Goal: Task Accomplishment & Management: Complete application form

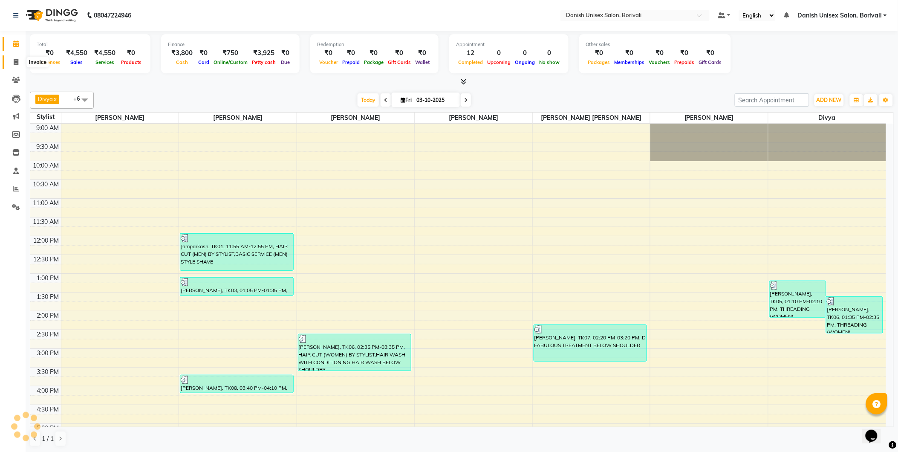
click at [18, 62] on span at bounding box center [16, 63] width 15 height 10
select select "service"
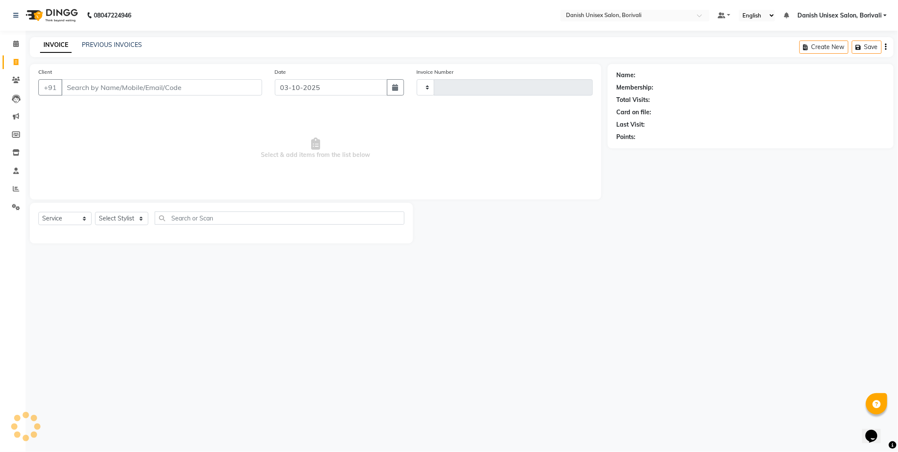
type input "2738"
select select "7068"
click at [124, 87] on input "Client" at bounding box center [162, 87] width 202 height 16
type input "9769432371"
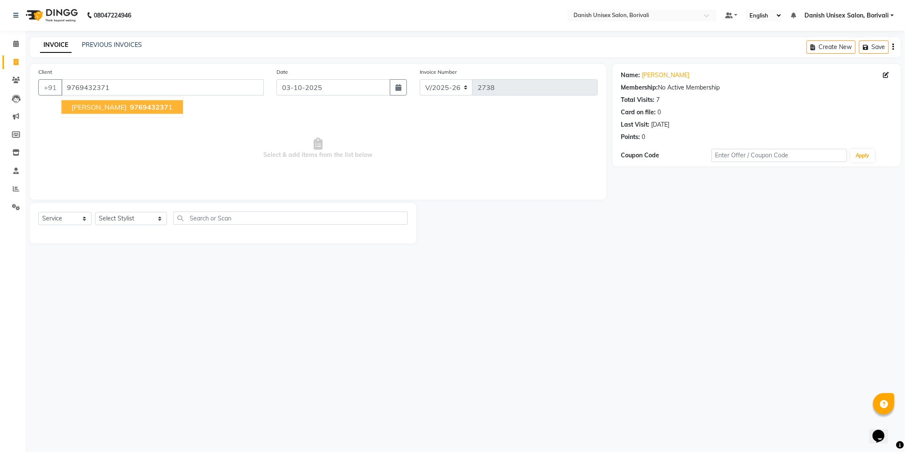
click at [130, 110] on span "976943237" at bounding box center [149, 107] width 38 height 9
click at [143, 220] on select "Select Stylist [PERSON_NAME] Bheem [PERSON_NAME] Danish Unisex Salon, [PERSON_N…" at bounding box center [131, 218] width 72 height 13
select select "58926"
click at [95, 212] on select "Select Stylist [PERSON_NAME] Bheem [PERSON_NAME] Danish Unisex Salon, [PERSON_N…" at bounding box center [131, 218] width 72 height 13
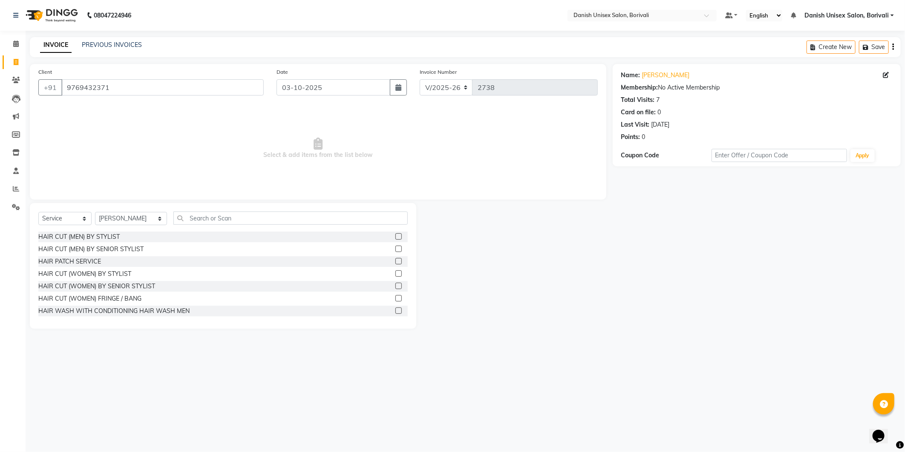
click at [396, 237] on label at bounding box center [399, 236] width 6 height 6
click at [396, 237] on input "checkbox" at bounding box center [399, 237] width 6 height 6
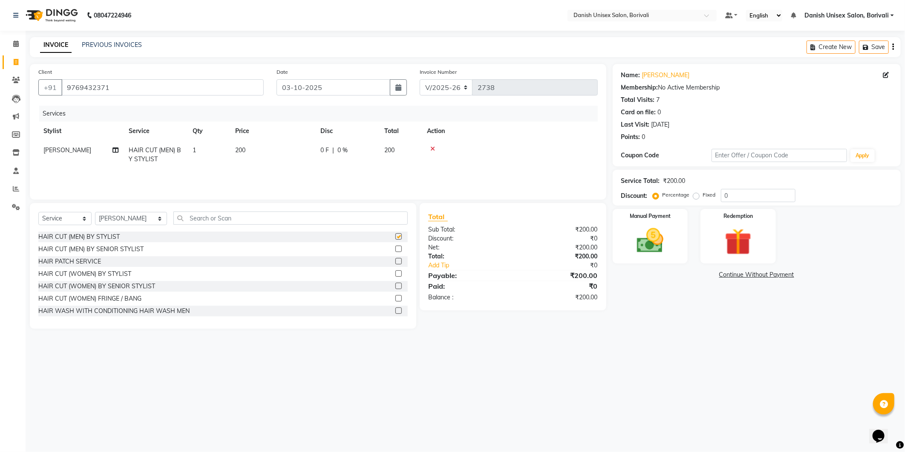
checkbox input "false"
click at [206, 219] on input "text" at bounding box center [291, 217] width 234 height 13
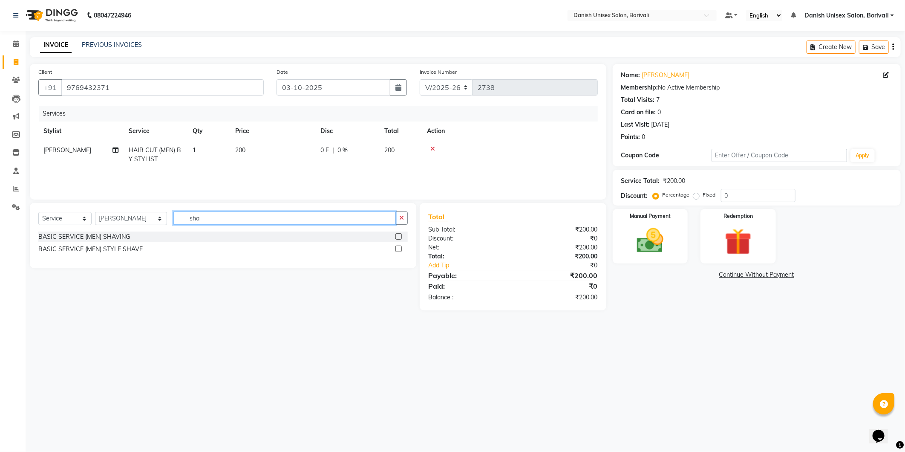
type input "sha"
click at [400, 250] on label at bounding box center [399, 249] width 6 height 6
click at [400, 250] on input "checkbox" at bounding box center [399, 249] width 6 height 6
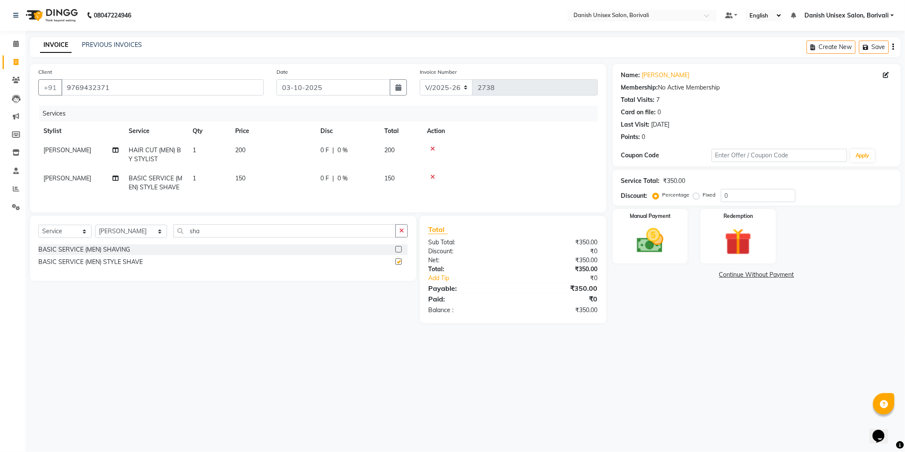
checkbox input "false"
click at [654, 241] on img at bounding box center [651, 241] width 46 height 32
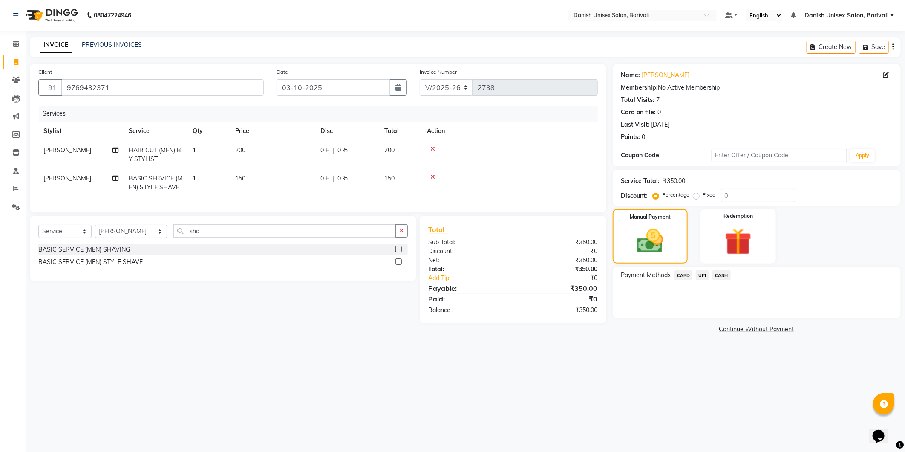
click at [723, 277] on span "CASH" at bounding box center [722, 275] width 18 height 10
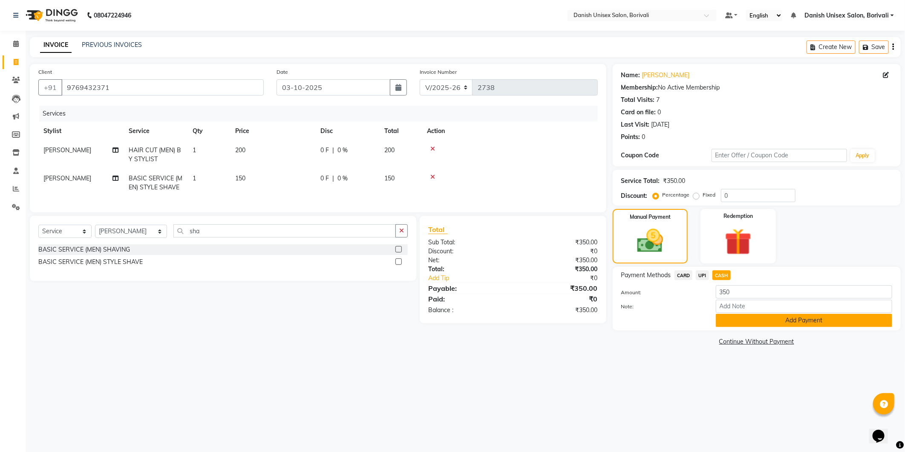
click at [728, 325] on button "Add Payment" at bounding box center [804, 320] width 176 height 13
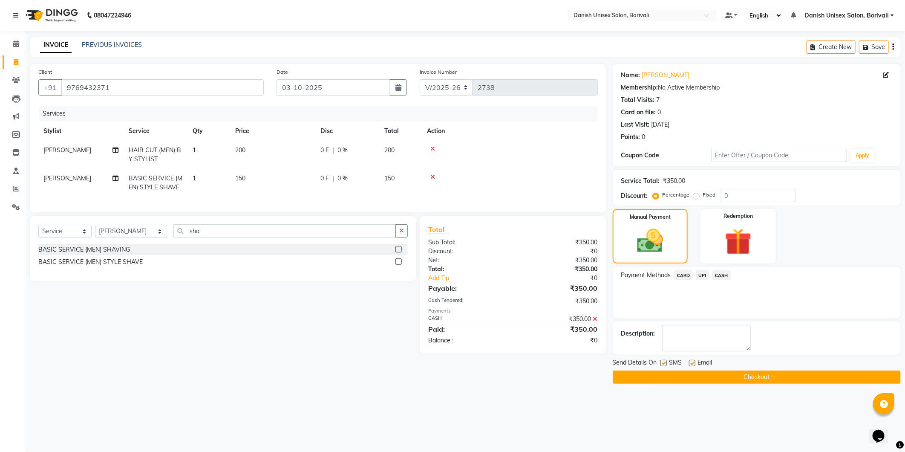
click at [728, 377] on button "Checkout" at bounding box center [757, 376] width 288 height 13
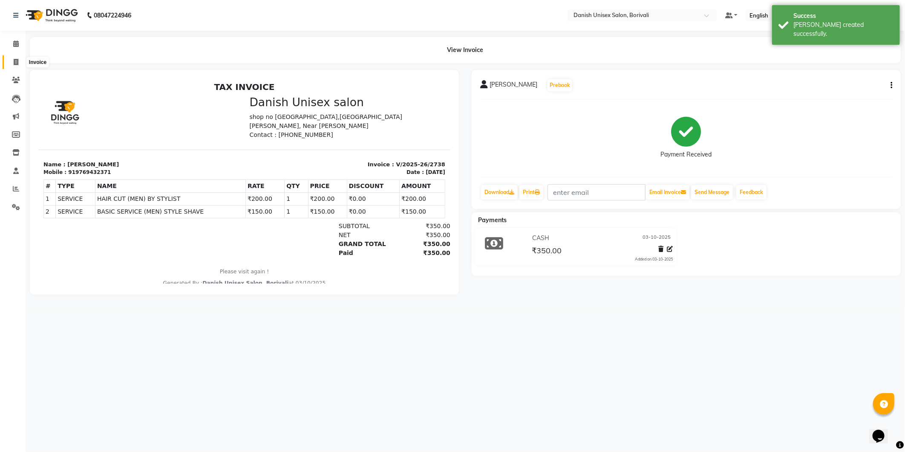
click at [12, 58] on span at bounding box center [16, 63] width 15 height 10
select select "7068"
select select "service"
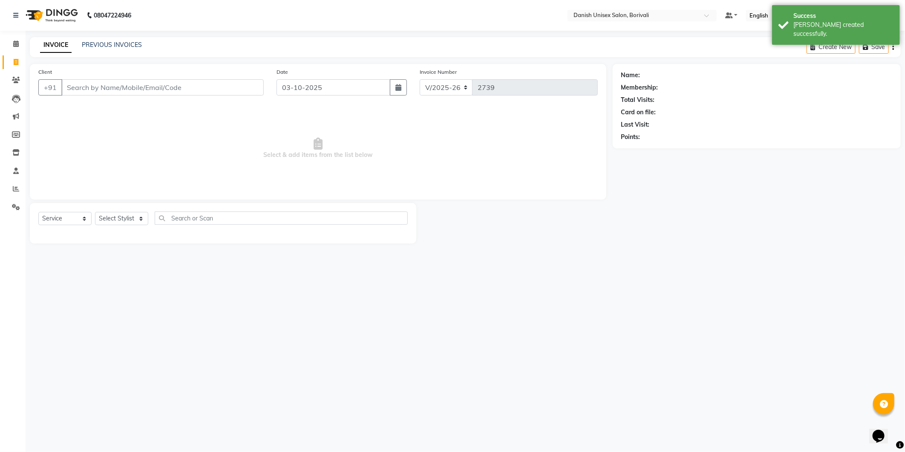
click at [116, 88] on input "Client" at bounding box center [162, 87] width 202 height 16
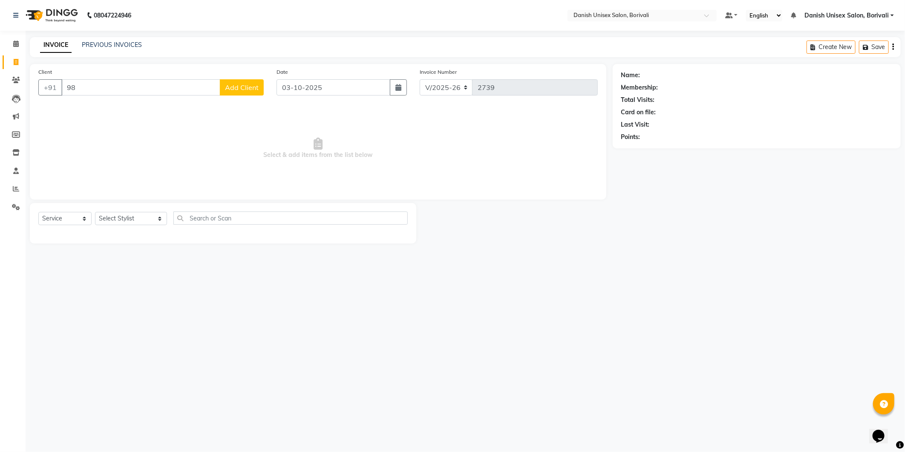
type input "9"
type input "9892289553"
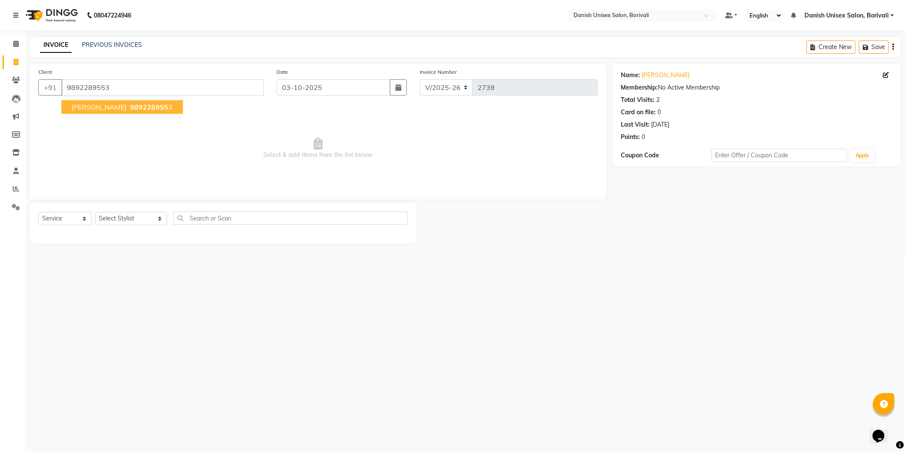
click at [123, 114] on ngb-typeahead-window "[PERSON_NAME] 989228955 3" at bounding box center [122, 106] width 122 height 21
click at [145, 105] on span "989228955" at bounding box center [149, 107] width 38 height 9
click at [145, 216] on select "Select Stylist [PERSON_NAME] Bheem [PERSON_NAME] Danish Unisex Salon, [PERSON_N…" at bounding box center [131, 218] width 72 height 13
select select "93636"
click at [95, 212] on select "Select Stylist [PERSON_NAME] Bheem [PERSON_NAME] Danish Unisex Salon, [PERSON_N…" at bounding box center [131, 218] width 72 height 13
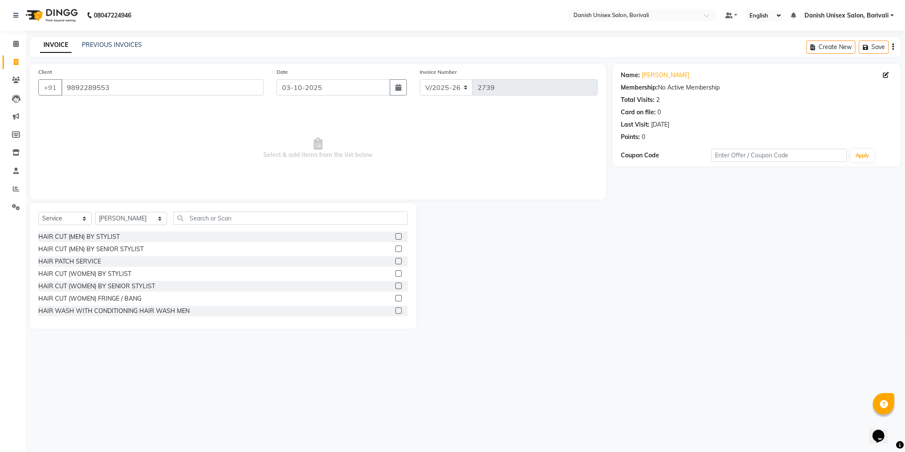
click at [396, 237] on label at bounding box center [399, 236] width 6 height 6
click at [396, 237] on input "checkbox" at bounding box center [399, 237] width 6 height 6
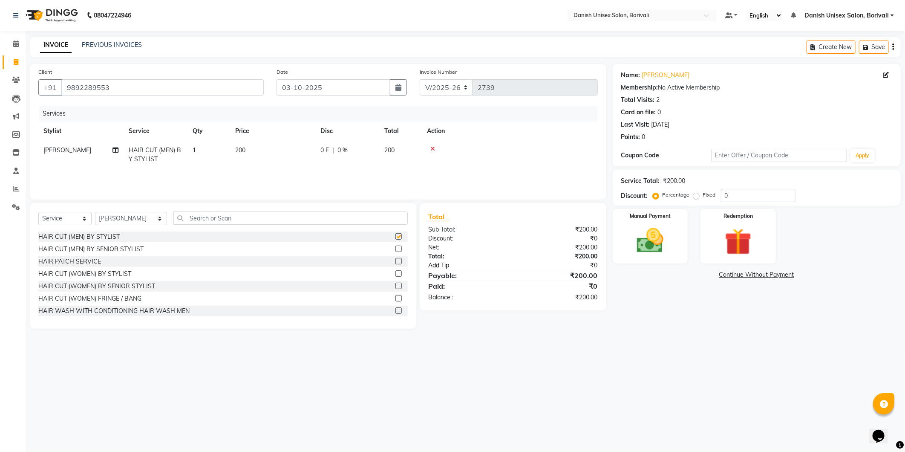
checkbox input "false"
click at [646, 256] on img at bounding box center [651, 241] width 46 height 32
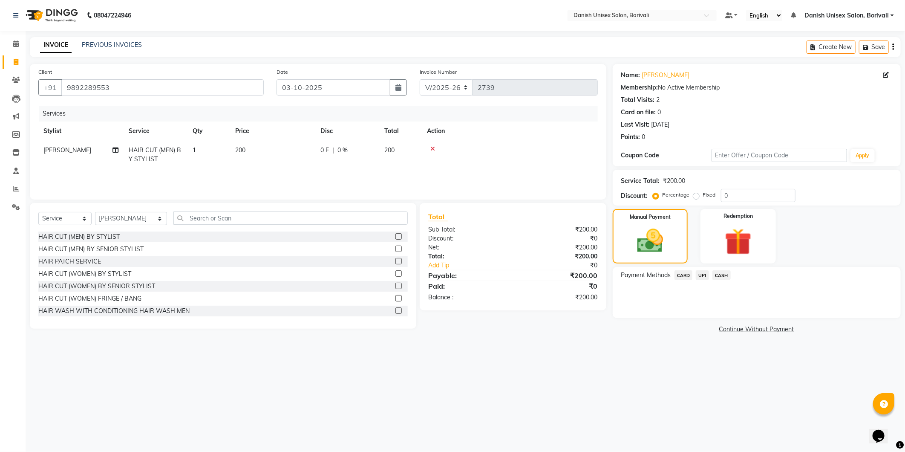
click at [704, 278] on span "UPI" at bounding box center [702, 275] width 13 height 10
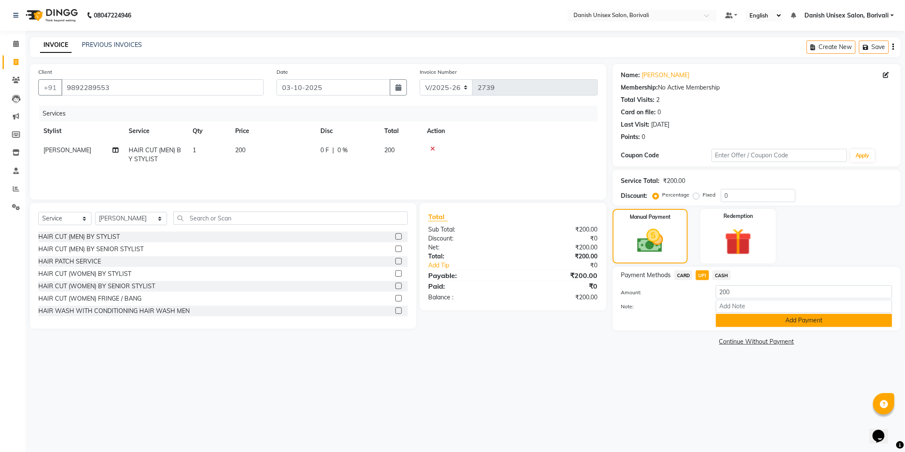
click at [742, 323] on button "Add Payment" at bounding box center [804, 320] width 176 height 13
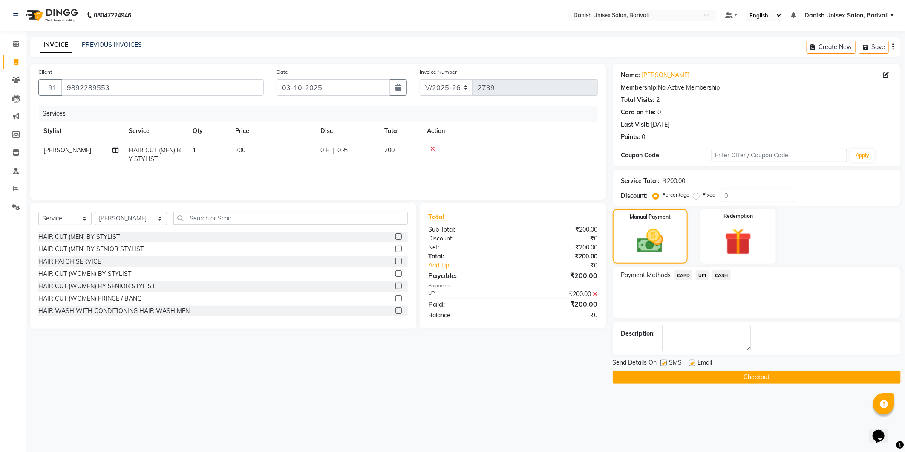
click at [717, 379] on button "Checkout" at bounding box center [757, 376] width 288 height 13
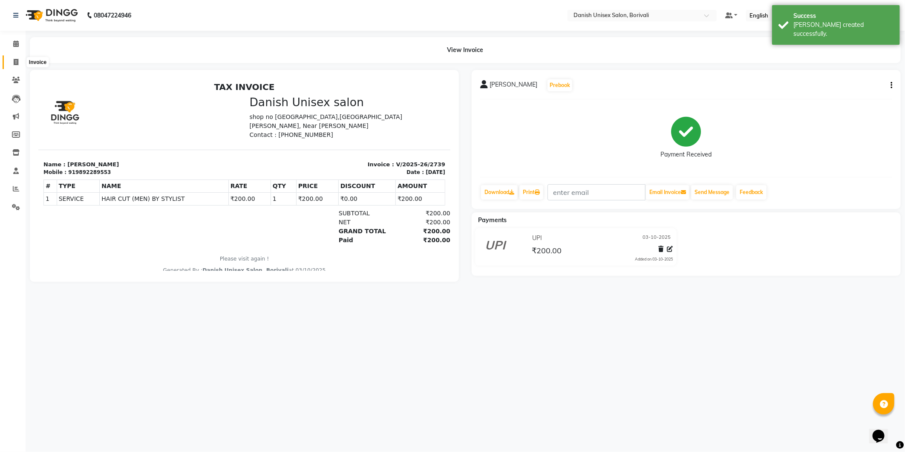
click at [14, 61] on icon at bounding box center [16, 62] width 5 height 6
select select "service"
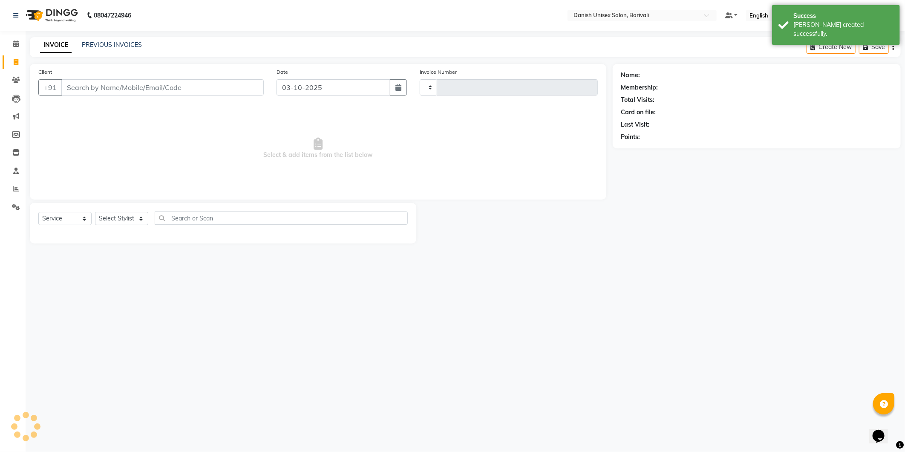
type input "2740"
select select "7068"
click at [123, 88] on input "Client" at bounding box center [162, 87] width 202 height 16
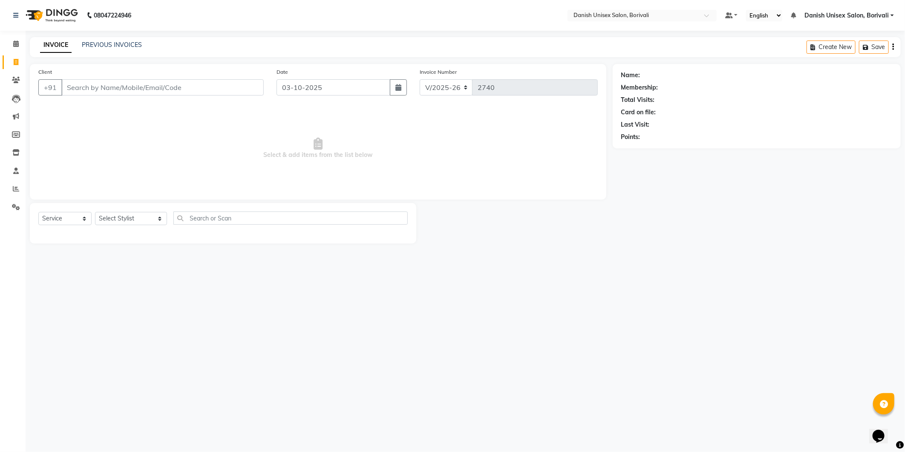
click at [123, 88] on input "Client" at bounding box center [162, 87] width 202 height 16
click at [153, 87] on input "Client" at bounding box center [162, 87] width 202 height 16
click at [173, 88] on input "Client" at bounding box center [162, 87] width 202 height 16
click at [129, 110] on ngb-highlight "986738 7235" at bounding box center [150, 107] width 44 height 9
type input "9867387235"
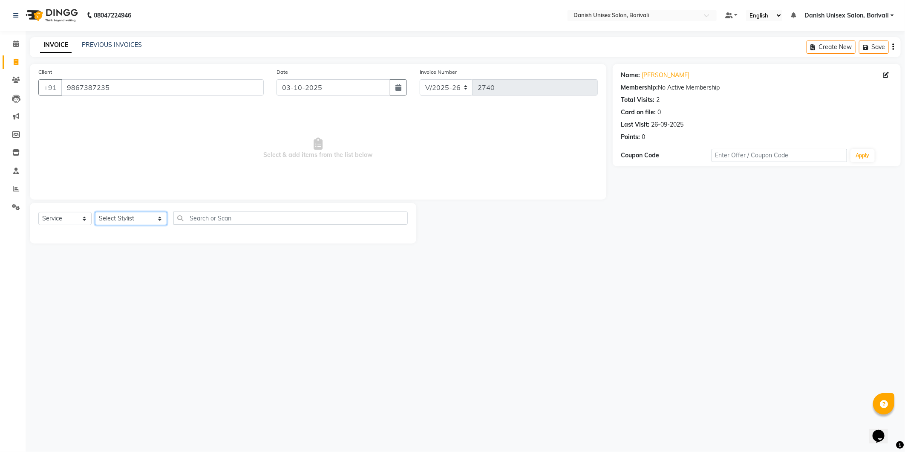
click at [147, 220] on select "Select Stylist [PERSON_NAME] Bheem [PERSON_NAME] Danish Unisex Salon, [PERSON_N…" at bounding box center [131, 218] width 72 height 13
select select "58927"
click at [95, 212] on select "Select Stylist [PERSON_NAME] Bheem [PERSON_NAME] Danish Unisex Salon, [PERSON_N…" at bounding box center [131, 218] width 72 height 13
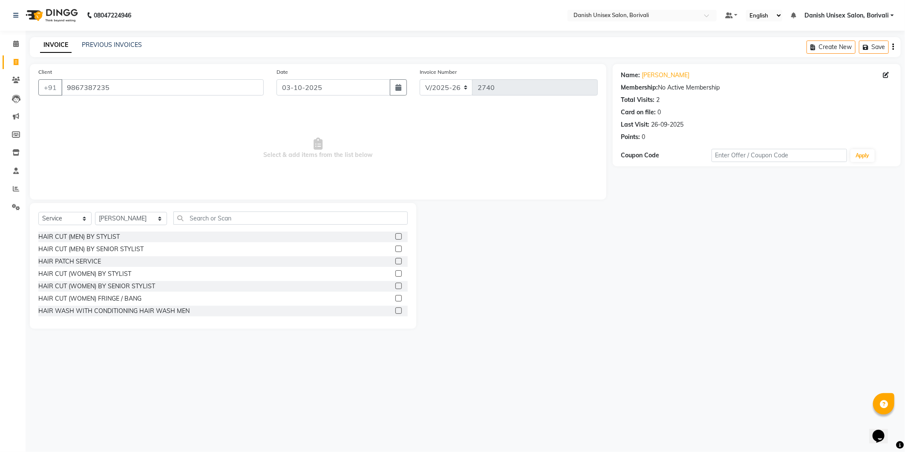
click at [396, 274] on label at bounding box center [399, 273] width 6 height 6
click at [396, 274] on input "checkbox" at bounding box center [399, 274] width 6 height 6
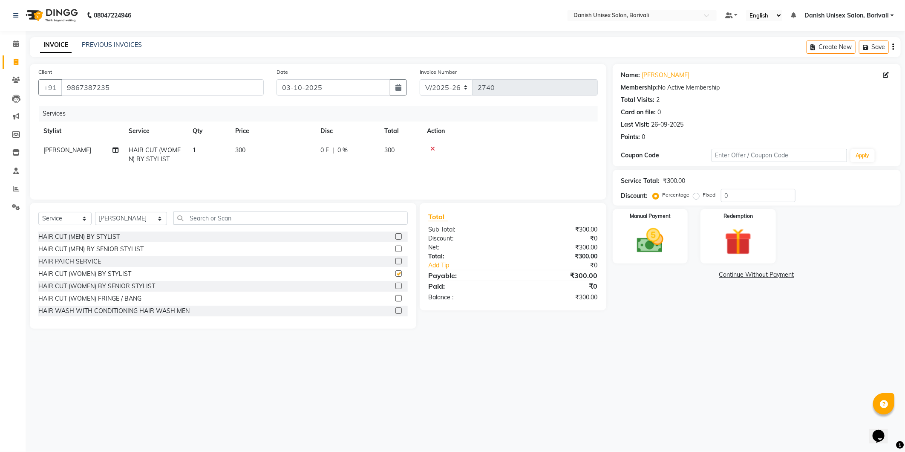
checkbox input "false"
click at [649, 261] on div "Manual Payment" at bounding box center [650, 236] width 78 height 57
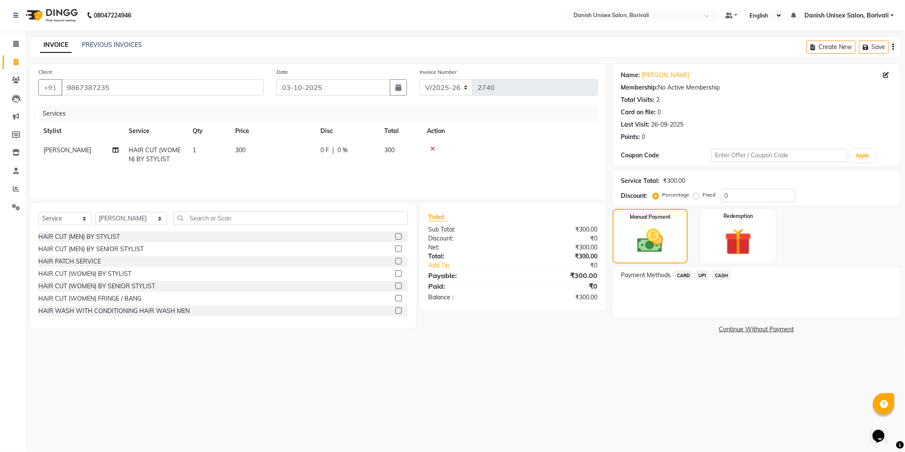
click at [728, 274] on span "CASH" at bounding box center [722, 275] width 18 height 10
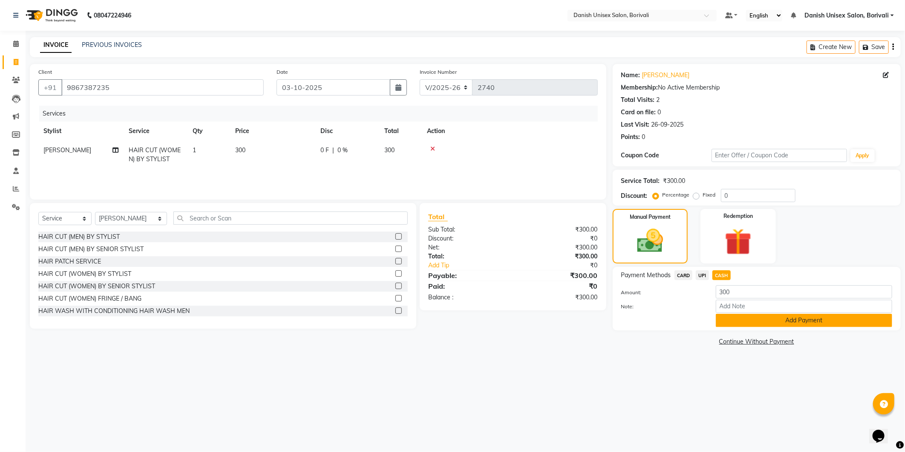
click at [743, 323] on button "Add Payment" at bounding box center [804, 320] width 176 height 13
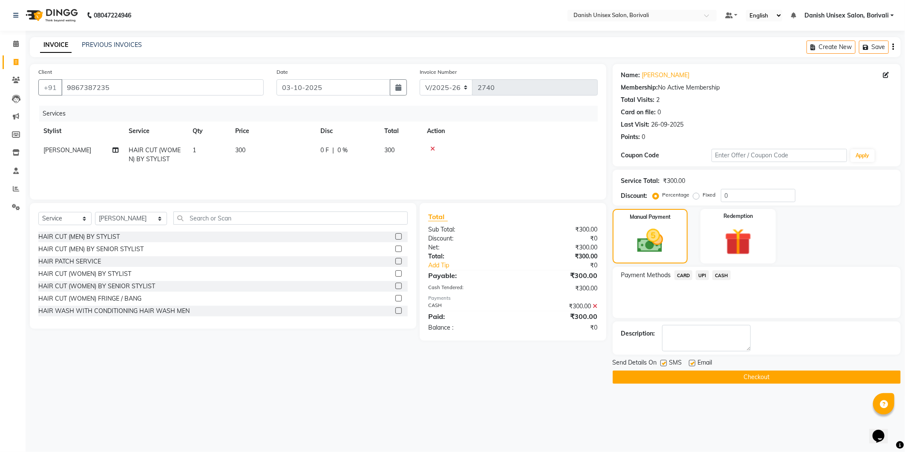
click at [746, 377] on button "Checkout" at bounding box center [757, 376] width 288 height 13
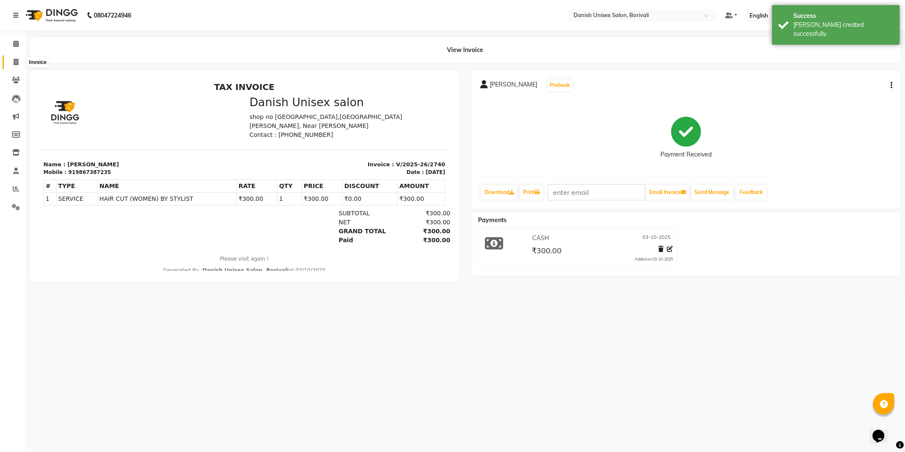
click at [15, 64] on icon at bounding box center [16, 62] width 5 height 6
select select "service"
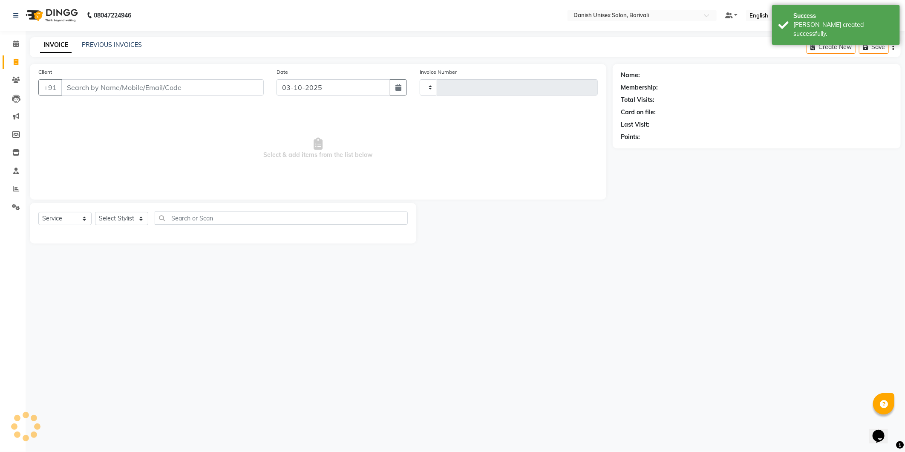
type input "2741"
select select "7068"
click at [231, 92] on input "Client" at bounding box center [162, 87] width 202 height 16
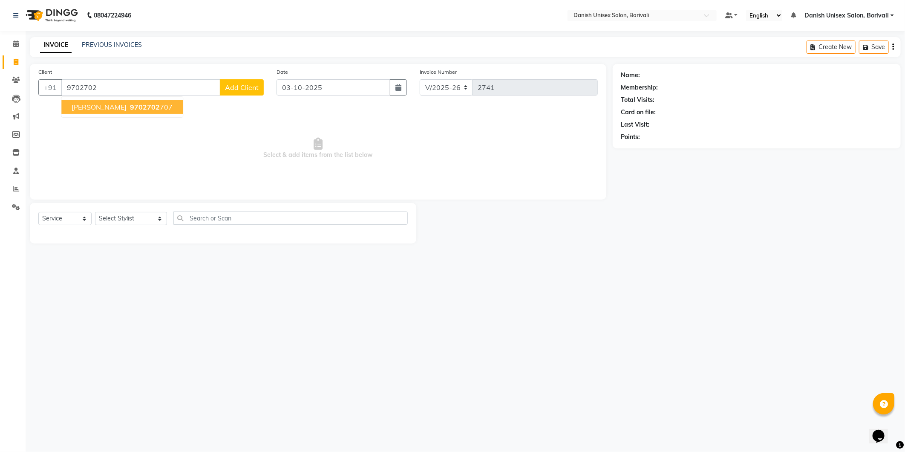
click at [130, 104] on span "9702702" at bounding box center [145, 107] width 30 height 9
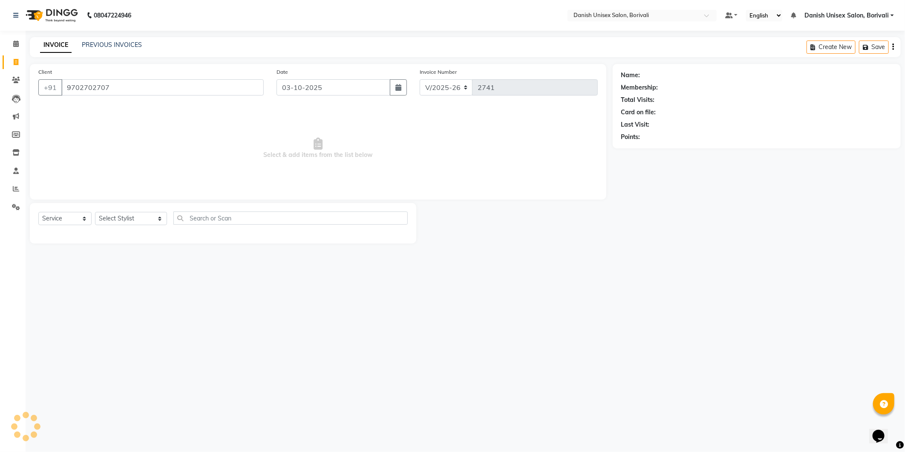
type input "9702702707"
click at [152, 218] on select "Select Stylist [PERSON_NAME] Bheem [PERSON_NAME] Danish Unisex Salon, [PERSON_N…" at bounding box center [131, 218] width 72 height 13
select select "59611"
click at [95, 212] on select "Select Stylist [PERSON_NAME] Bheem [PERSON_NAME] Danish Unisex Salon, [PERSON_N…" at bounding box center [131, 218] width 72 height 13
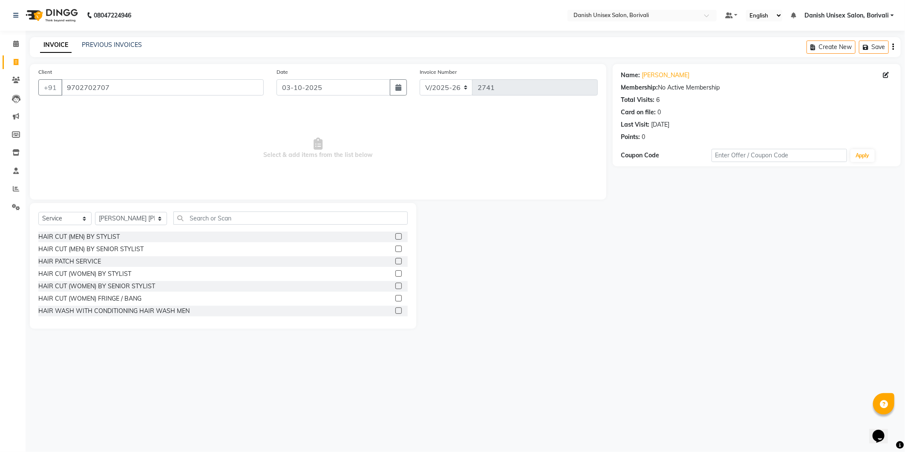
click at [396, 274] on label at bounding box center [399, 273] width 6 height 6
click at [396, 274] on input "checkbox" at bounding box center [399, 274] width 6 height 6
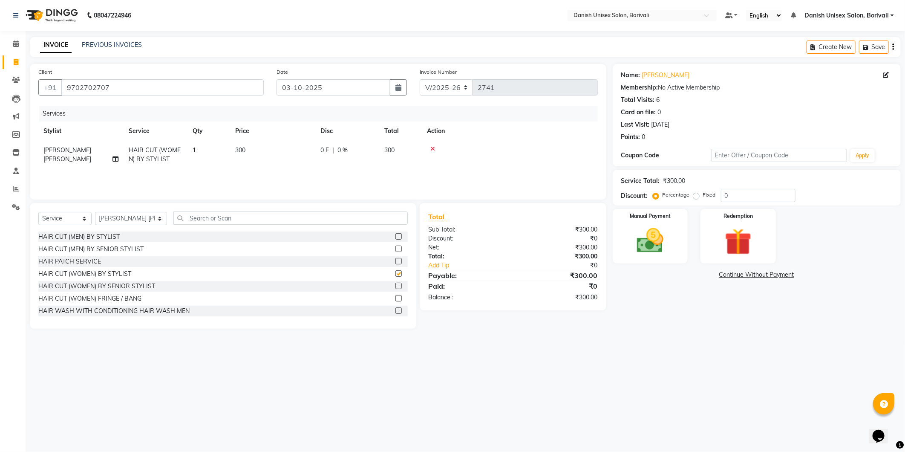
checkbox input "false"
click at [396, 237] on label at bounding box center [399, 236] width 6 height 6
click at [396, 237] on input "checkbox" at bounding box center [399, 237] width 6 height 6
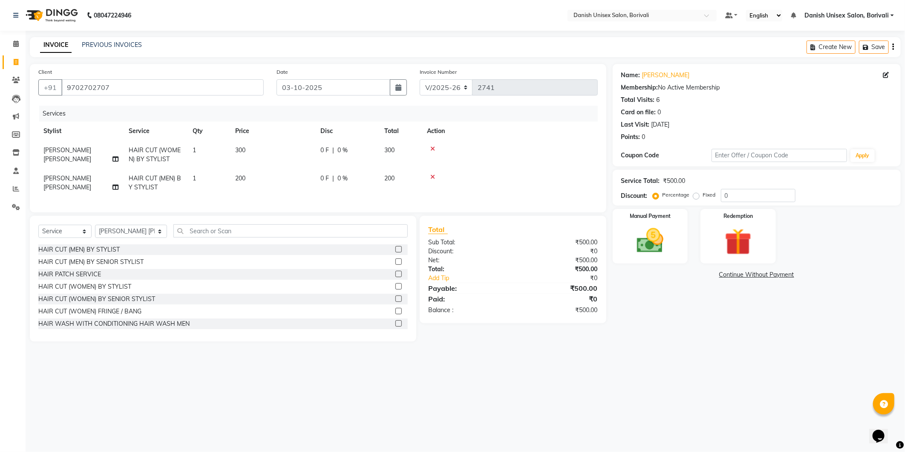
click at [396, 252] on label at bounding box center [399, 249] width 6 height 6
click at [396, 252] on input "checkbox" at bounding box center [399, 250] width 6 height 6
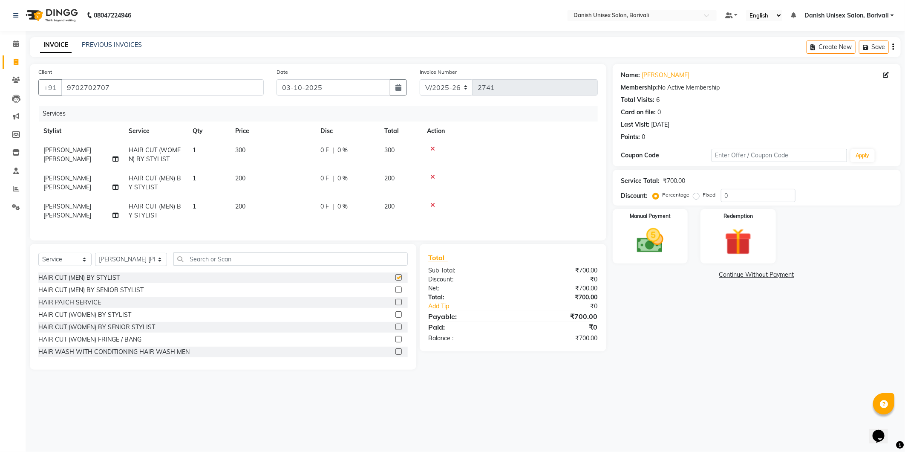
checkbox input "false"
click at [434, 147] on icon at bounding box center [433, 149] width 5 height 6
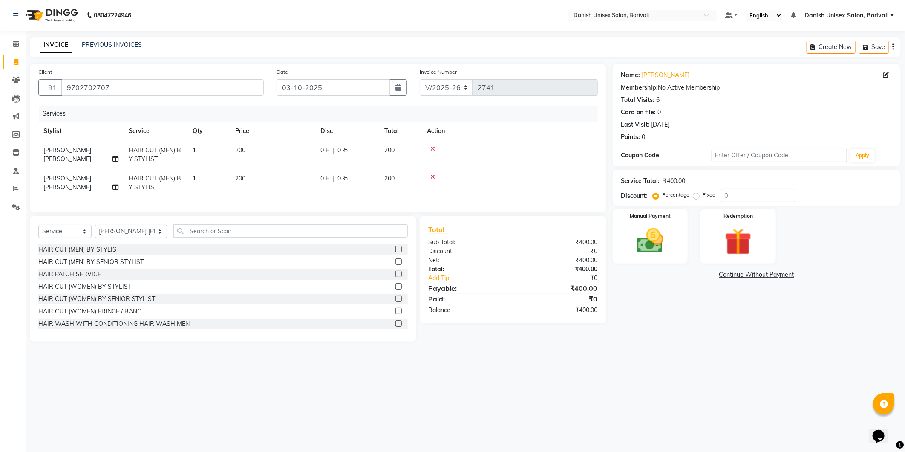
click at [396, 302] on label at bounding box center [399, 298] width 6 height 6
click at [396, 302] on input "checkbox" at bounding box center [399, 299] width 6 height 6
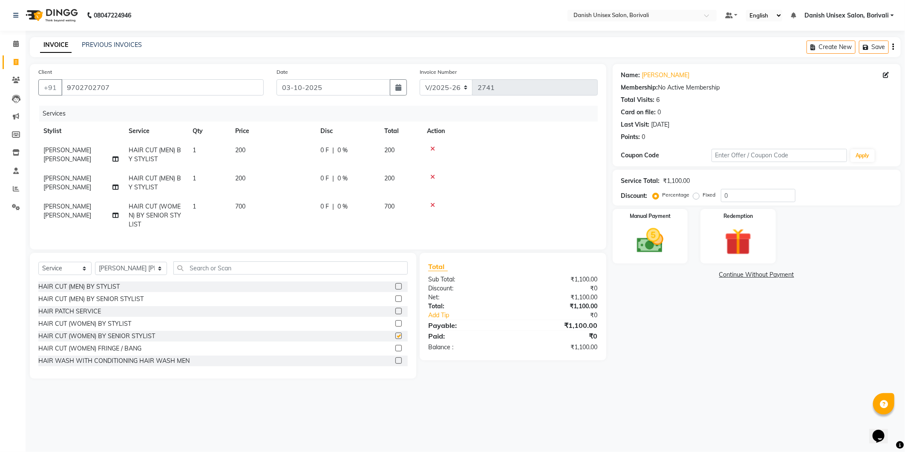
checkbox input "false"
click at [346, 202] on span "0 %" at bounding box center [343, 206] width 10 height 9
select select "59611"
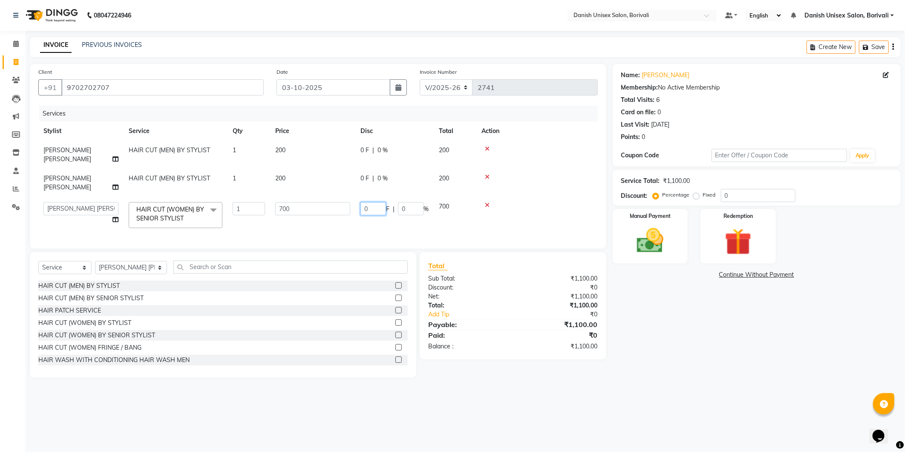
click at [377, 202] on input "0" at bounding box center [374, 208] width 26 height 13
type input "200"
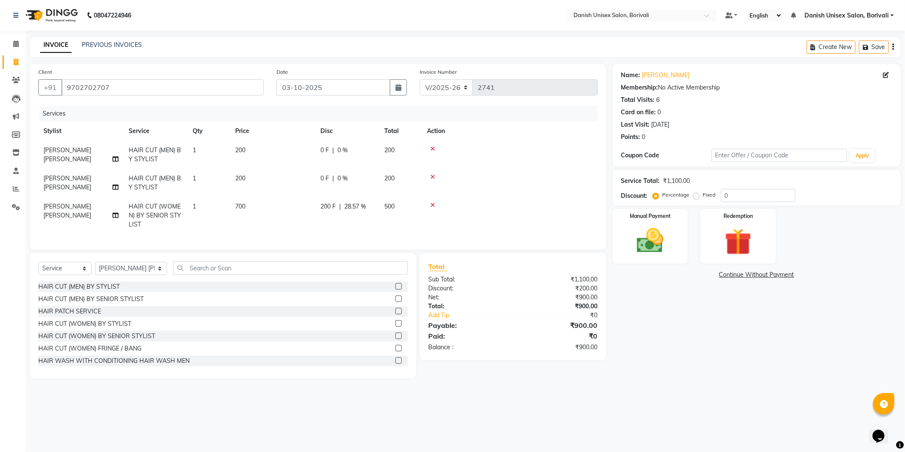
click at [372, 208] on td "200 F | 28.57 %" at bounding box center [347, 215] width 64 height 37
select select "59611"
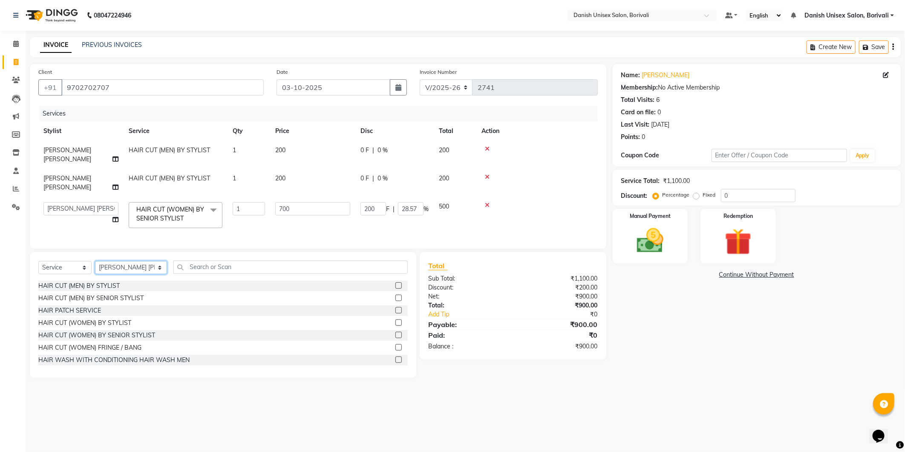
click at [149, 261] on select "Select Stylist [PERSON_NAME] Bheem [PERSON_NAME] Danish Unisex Salon, [PERSON_N…" at bounding box center [131, 267] width 72 height 13
select select "93636"
click at [95, 261] on select "Select Stylist [PERSON_NAME] Bheem [PERSON_NAME] Danish Unisex Salon, [PERSON_N…" at bounding box center [131, 267] width 72 height 13
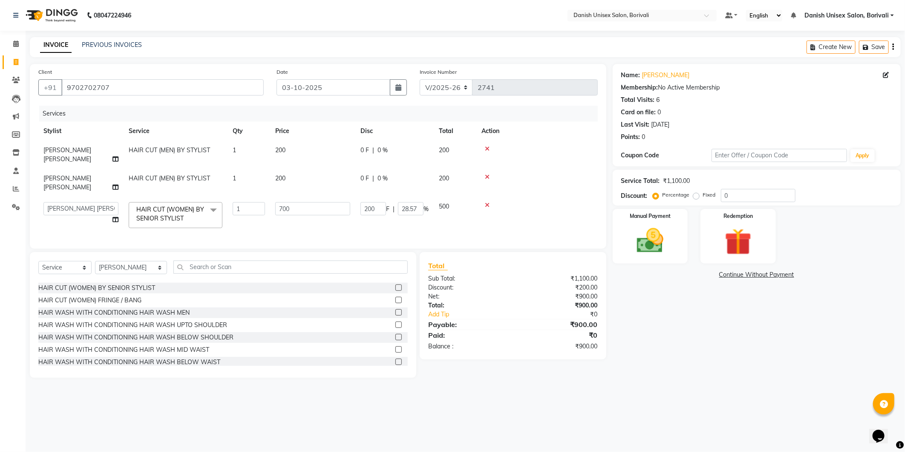
click at [396, 334] on label at bounding box center [399, 337] width 6 height 6
click at [396, 335] on input "checkbox" at bounding box center [399, 338] width 6 height 6
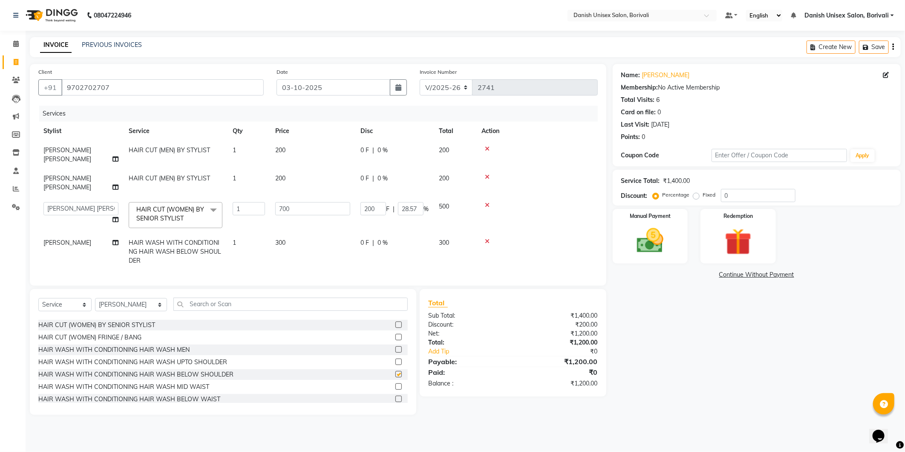
checkbox input "false"
click at [638, 242] on img at bounding box center [651, 241] width 46 height 32
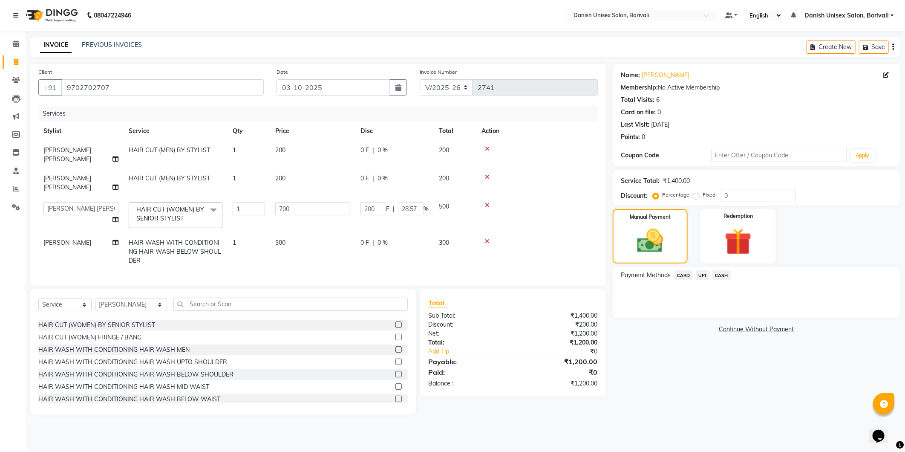
click at [723, 274] on span "CASH" at bounding box center [722, 275] width 18 height 10
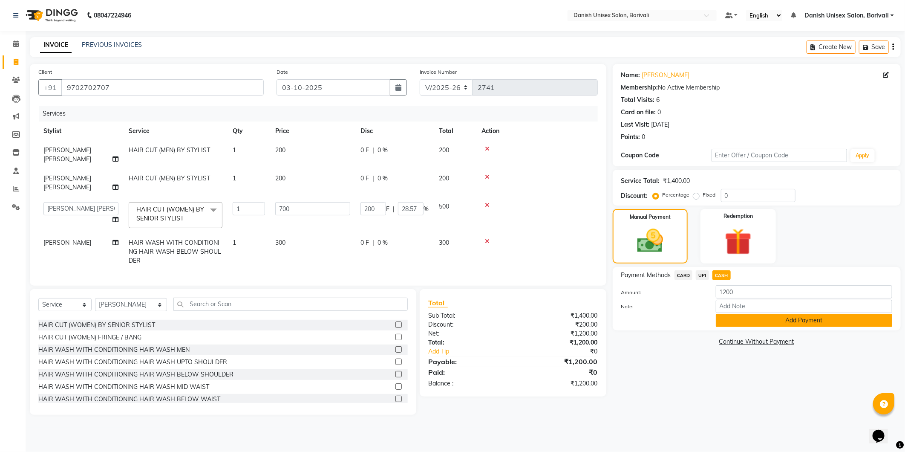
click at [732, 322] on button "Add Payment" at bounding box center [804, 320] width 176 height 13
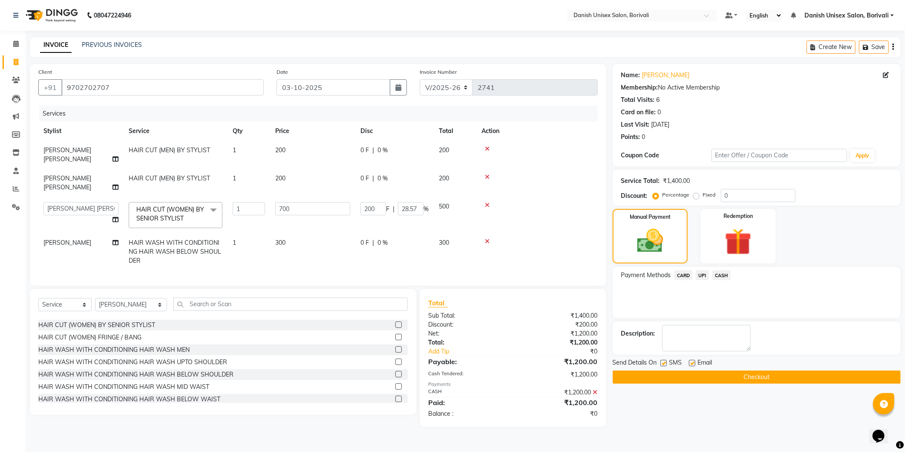
click at [717, 376] on button "Checkout" at bounding box center [757, 376] width 288 height 13
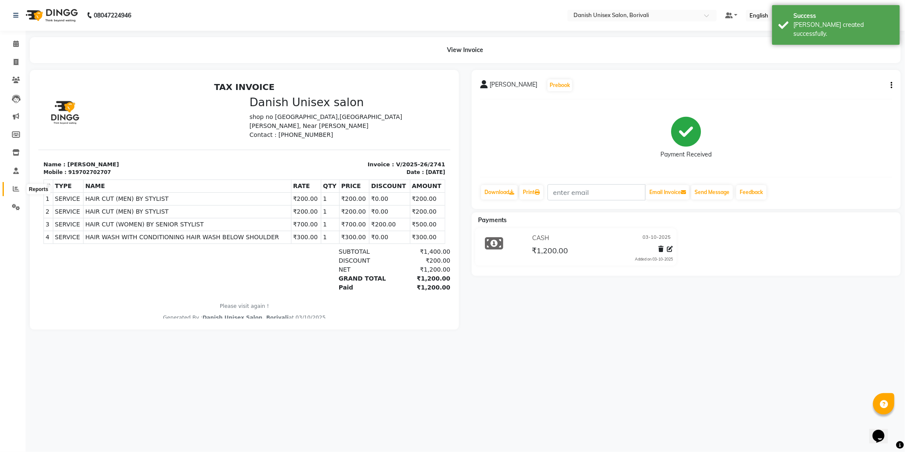
drag, startPoint x: 12, startPoint y: 189, endPoint x: 24, endPoint y: 189, distance: 12.4
click at [14, 189] on icon at bounding box center [16, 188] width 6 height 6
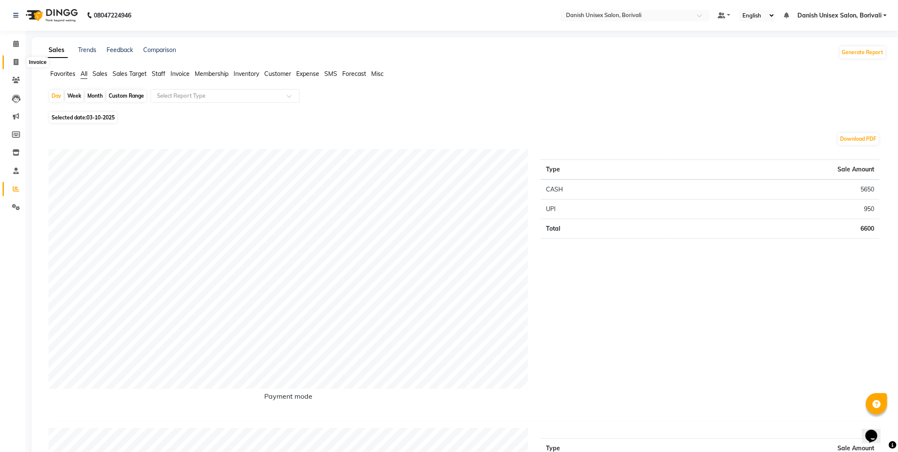
click at [14, 59] on icon at bounding box center [16, 62] width 5 height 6
select select "7068"
select select "service"
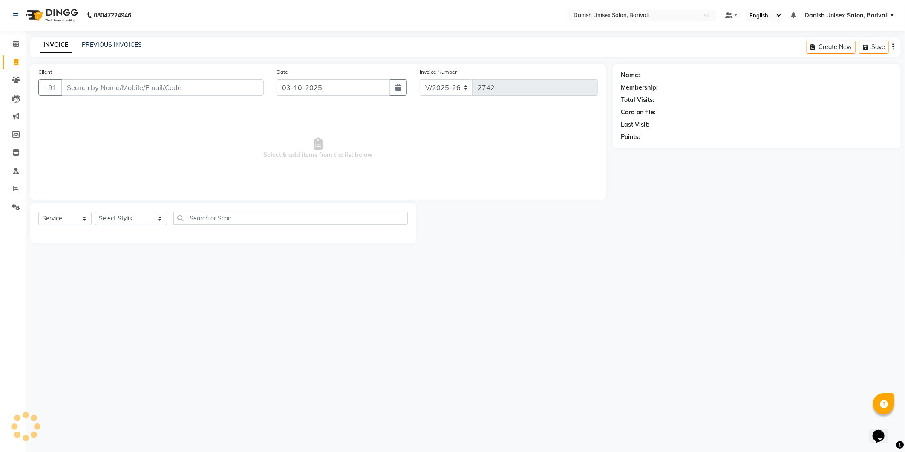
click at [116, 89] on input "Client" at bounding box center [162, 87] width 202 height 16
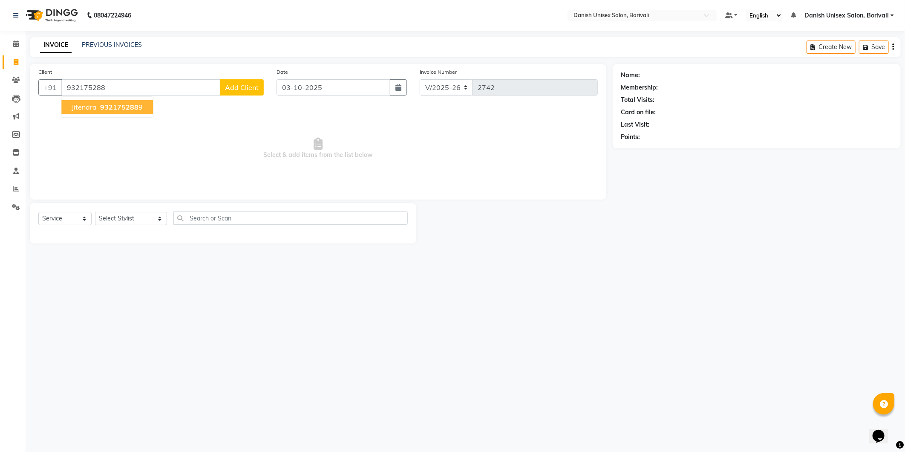
click at [128, 110] on span "932175288" at bounding box center [119, 107] width 38 height 9
type input "9321752889"
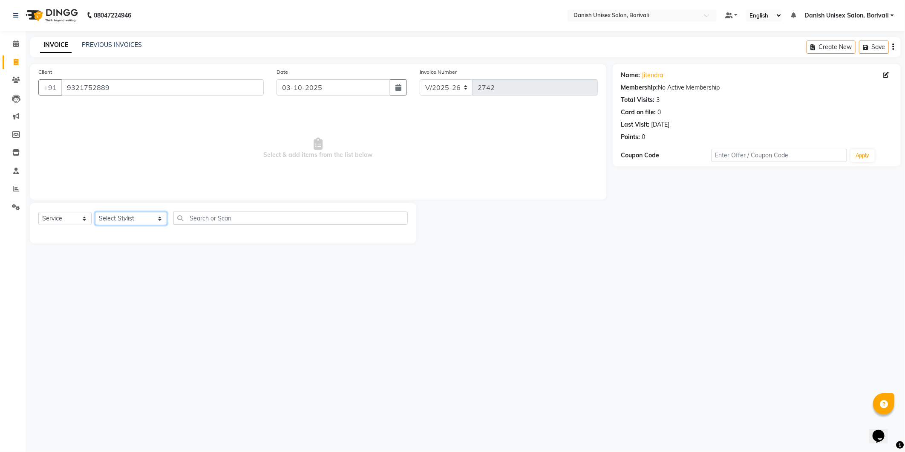
click at [152, 223] on select "Select Stylist [PERSON_NAME] Bheem [PERSON_NAME] Danish Unisex Salon, [PERSON_N…" at bounding box center [131, 218] width 72 height 13
select select "58927"
click at [95, 212] on select "Select Stylist [PERSON_NAME] Bheem [PERSON_NAME] Danish Unisex Salon, [PERSON_N…" at bounding box center [131, 218] width 72 height 13
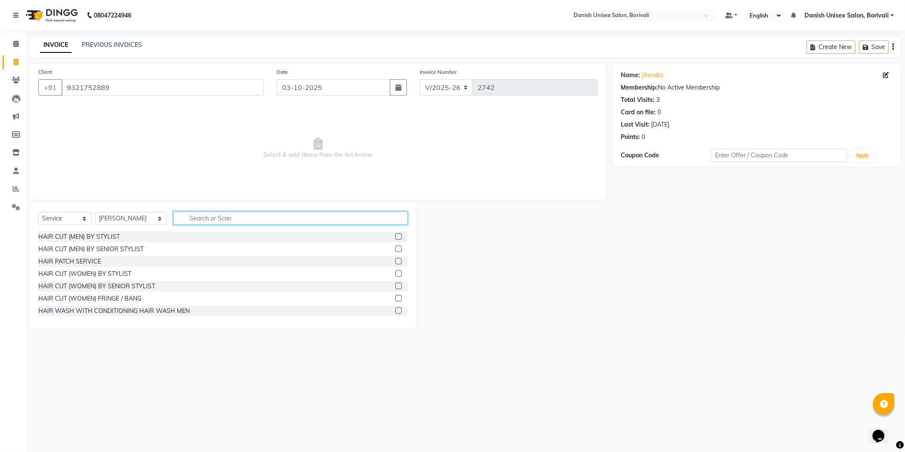
click at [218, 219] on input "text" at bounding box center [291, 217] width 234 height 13
type input "colo"
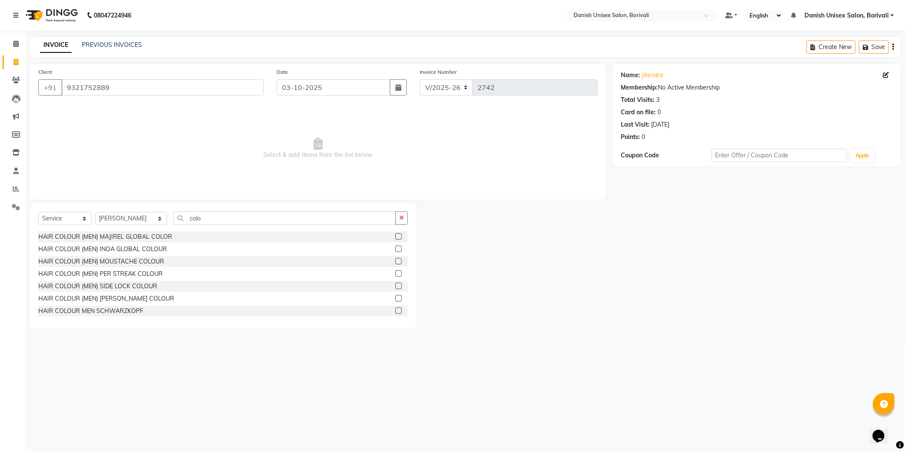
click at [396, 249] on label at bounding box center [399, 249] width 6 height 6
click at [396, 249] on input "checkbox" at bounding box center [399, 249] width 6 height 6
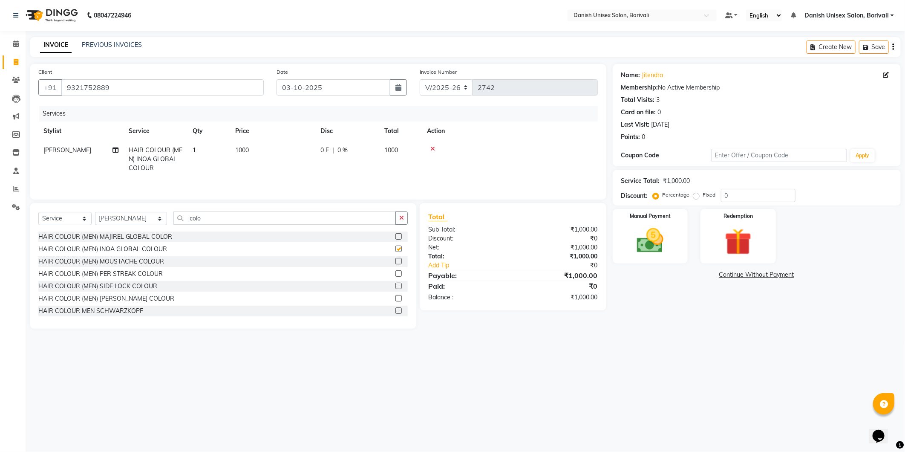
checkbox input "false"
click at [200, 216] on input "colo" at bounding box center [285, 217] width 223 height 13
type input "c"
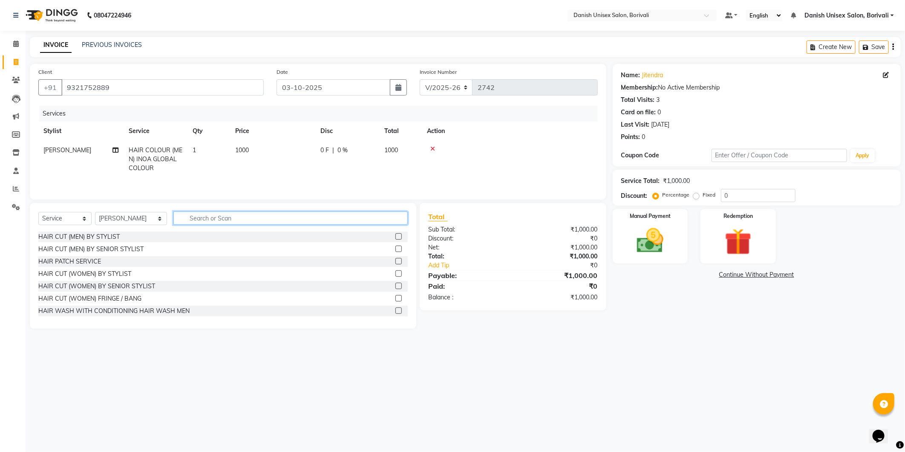
click at [206, 219] on input "text" at bounding box center [291, 217] width 234 height 13
type input "colo"
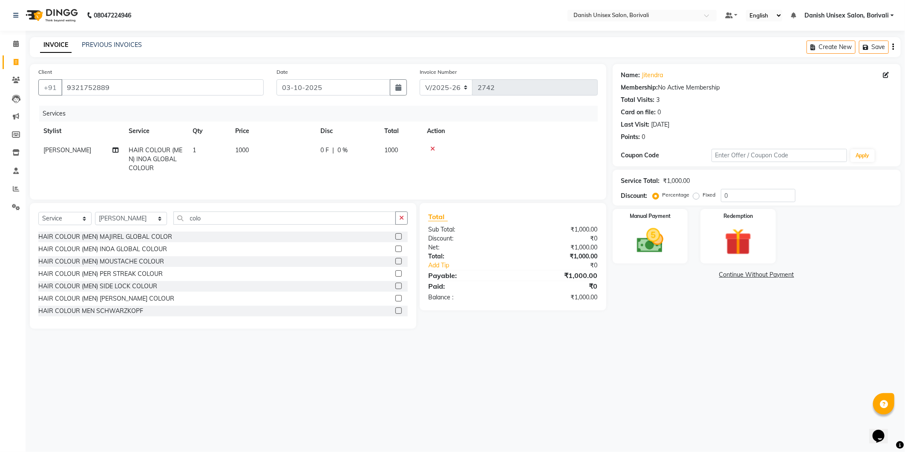
click at [396, 298] on label at bounding box center [399, 298] width 6 height 6
click at [396, 298] on input "checkbox" at bounding box center [399, 299] width 6 height 6
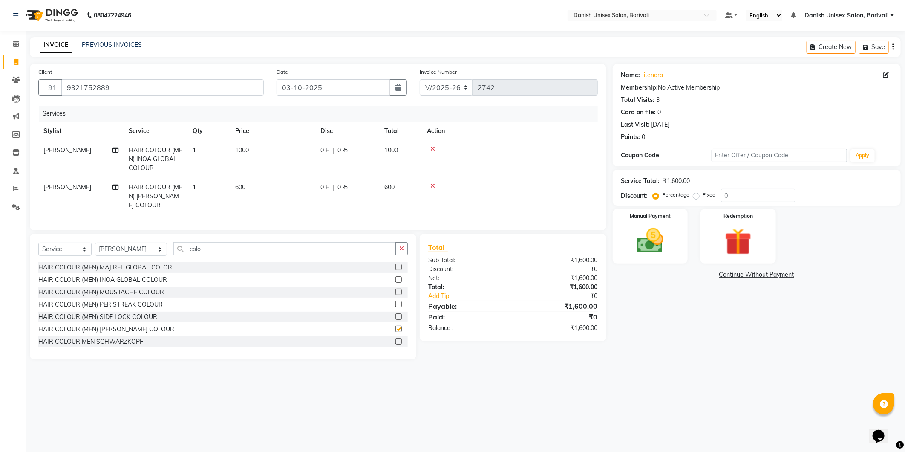
checkbox input "false"
click at [263, 255] on input "colo" at bounding box center [285, 248] width 223 height 13
type input "c"
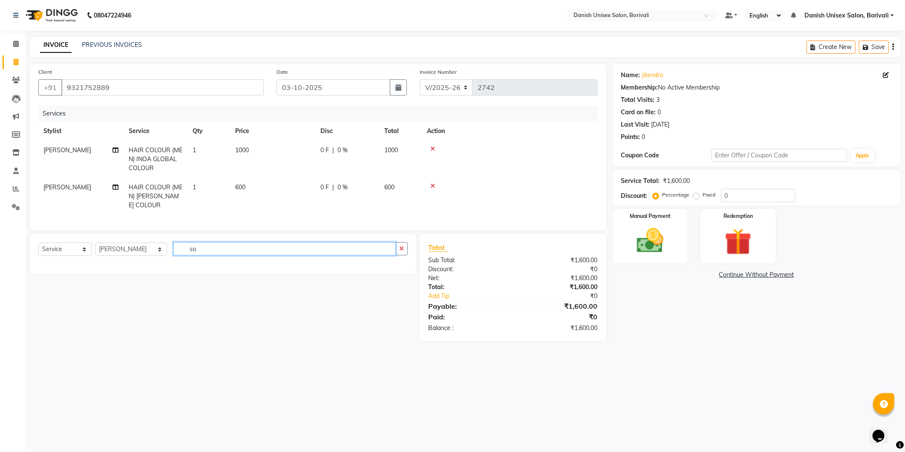
type input "s"
type input "sha"
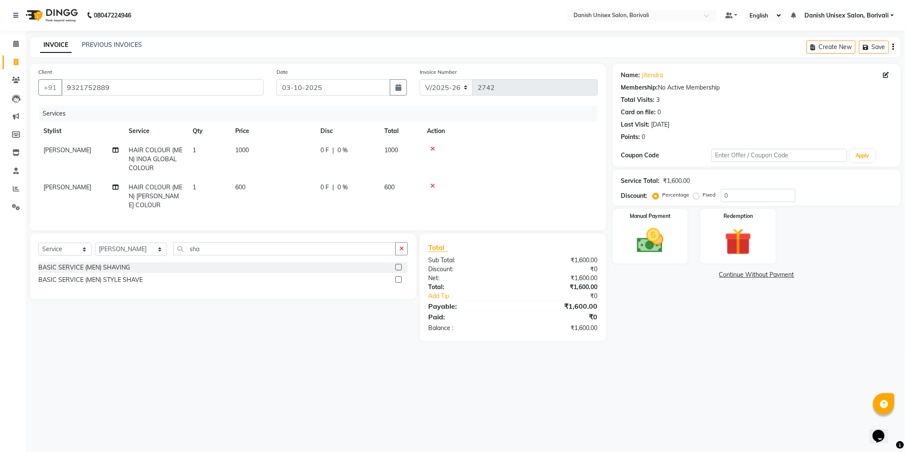
click at [398, 283] on label at bounding box center [399, 279] width 6 height 6
click at [398, 283] on input "checkbox" at bounding box center [399, 280] width 6 height 6
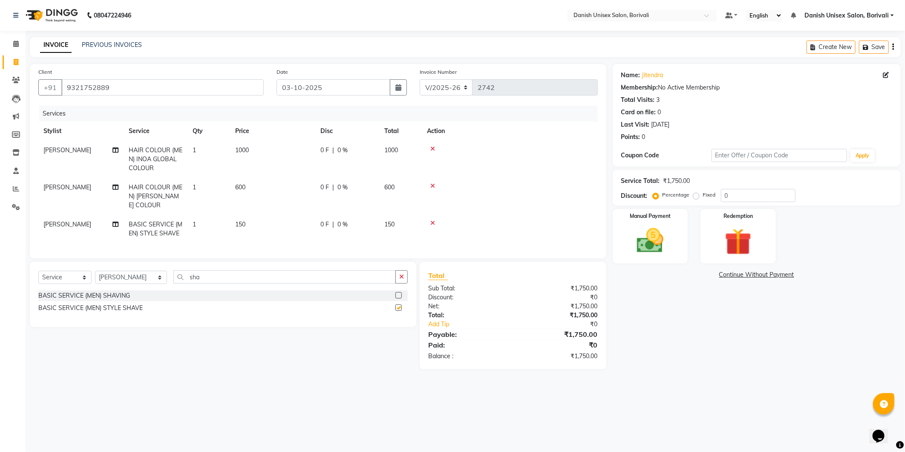
checkbox input "false"
click at [640, 240] on img at bounding box center [651, 241] width 46 height 32
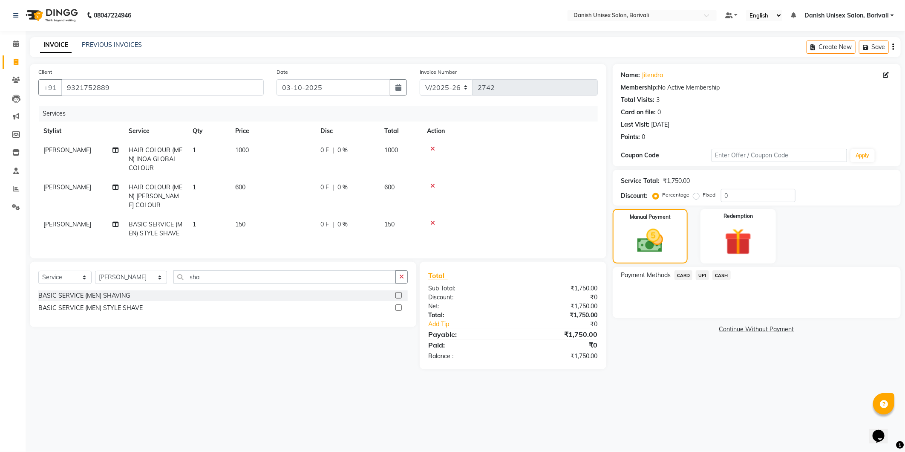
click at [704, 276] on span "UPI" at bounding box center [702, 275] width 13 height 10
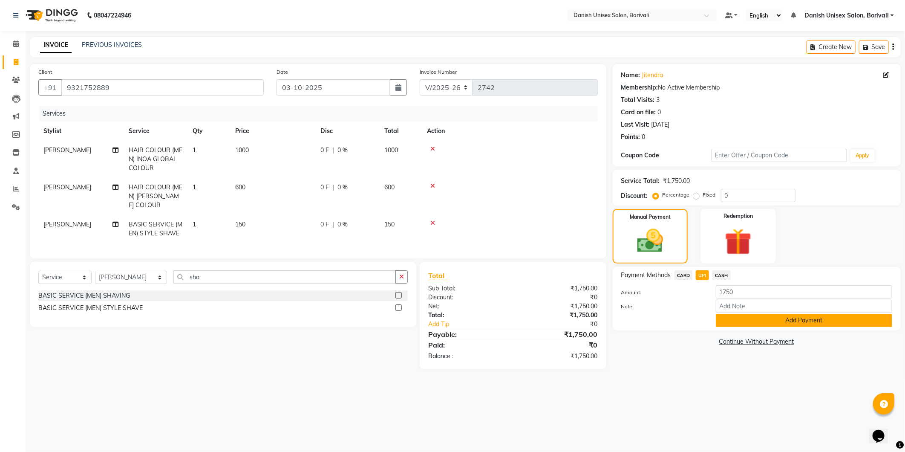
click at [726, 321] on button "Add Payment" at bounding box center [804, 320] width 176 height 13
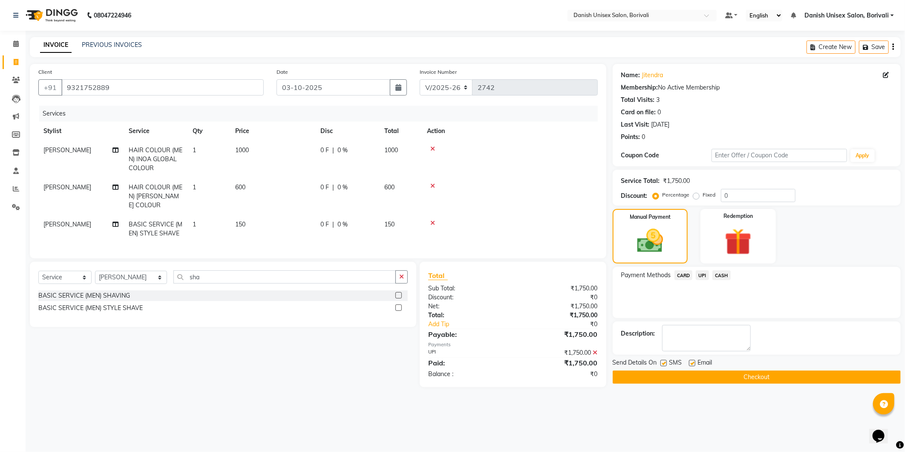
click at [630, 373] on button "Checkout" at bounding box center [757, 376] width 288 height 13
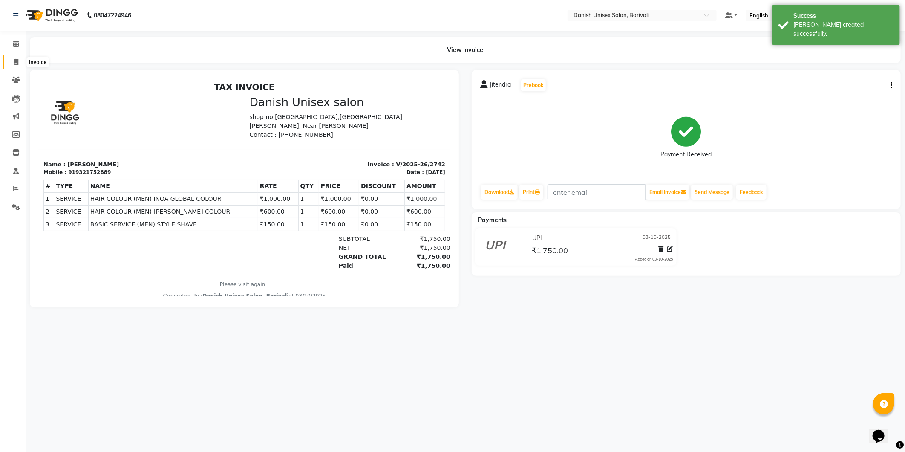
click at [18, 61] on span at bounding box center [16, 63] width 15 height 10
select select "7068"
select select "service"
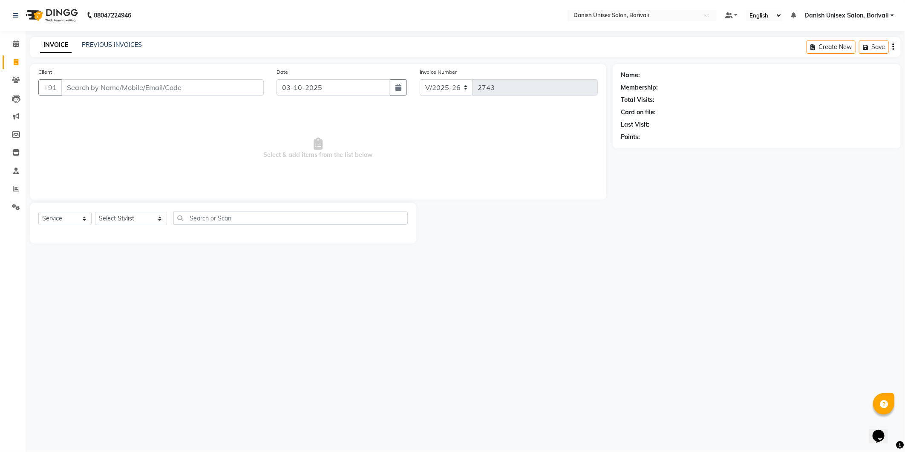
click at [182, 200] on div "Client +91 Date [DATE] Invoice Number V/2025 V/[PHONE_NUMBER] Select & add item…" at bounding box center [318, 153] width 590 height 179
click at [113, 90] on input "Client" at bounding box center [162, 87] width 202 height 16
click at [93, 106] on ngb-highlight "9820084009" at bounding box center [109, 107] width 43 height 9
type input "9820084009"
click at [121, 215] on select "Select Stylist [PERSON_NAME] Bheem [PERSON_NAME] Danish Unisex Salon, [PERSON_N…" at bounding box center [131, 218] width 72 height 13
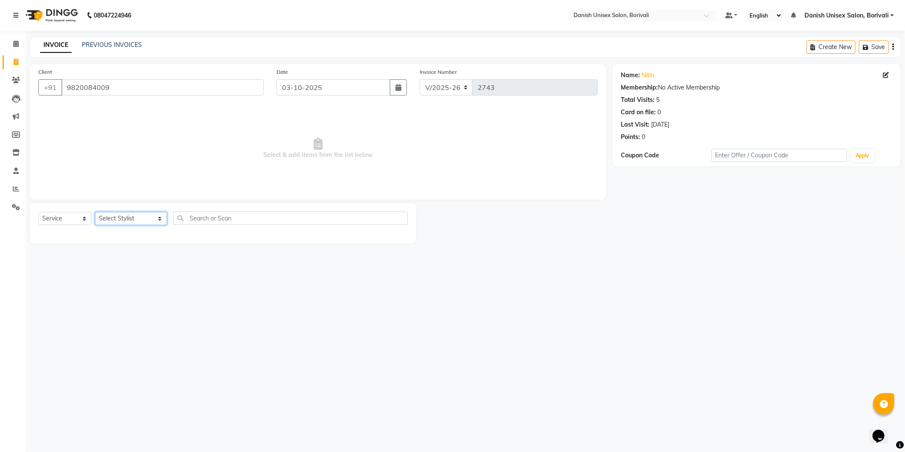
select select "59611"
click at [95, 212] on select "Select Stylist [PERSON_NAME] Bheem [PERSON_NAME] Danish Unisex Salon, [PERSON_N…" at bounding box center [131, 218] width 72 height 13
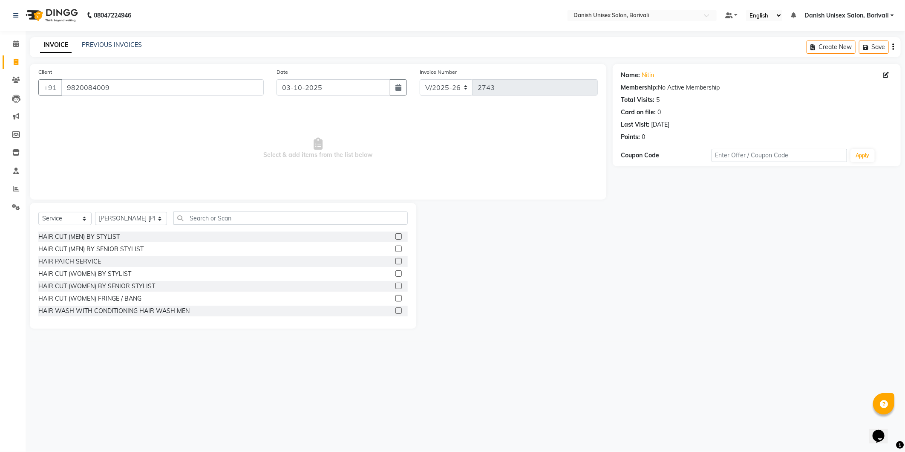
click at [396, 248] on label at bounding box center [399, 249] width 6 height 6
click at [396, 248] on input "checkbox" at bounding box center [399, 249] width 6 height 6
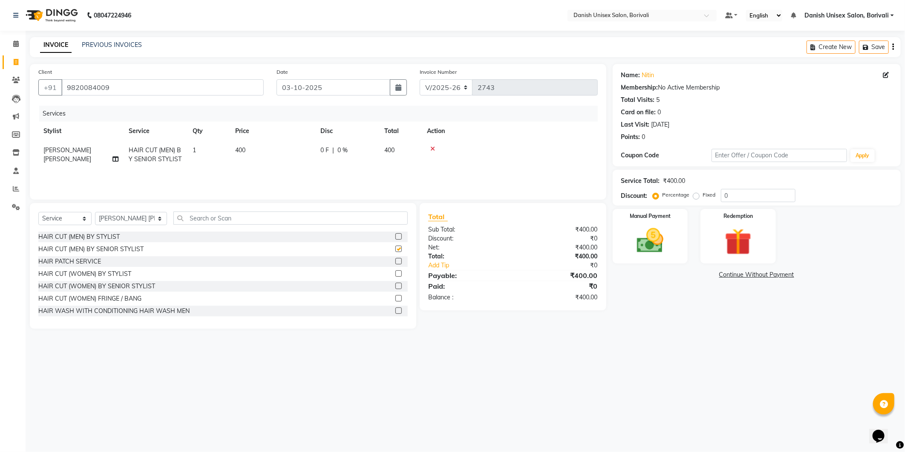
checkbox input "false"
click at [389, 152] on span "400" at bounding box center [390, 150] width 10 height 8
select select "59611"
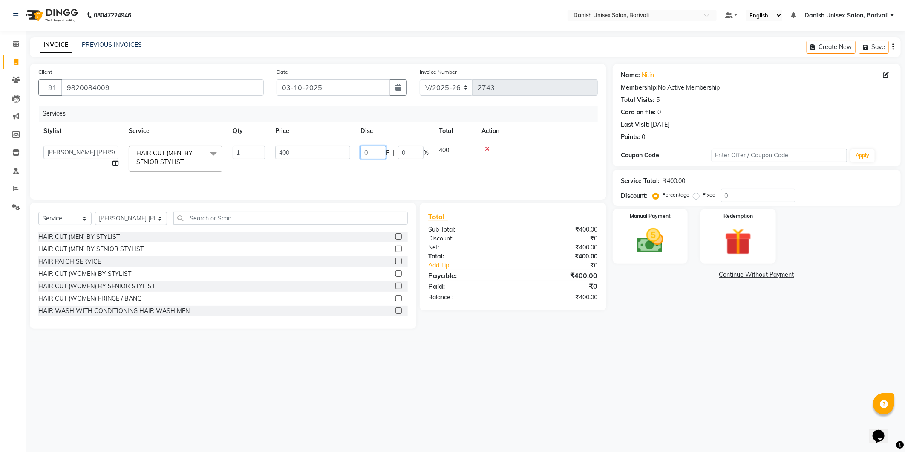
click at [363, 148] on input "0" at bounding box center [374, 152] width 26 height 13
type input "150"
click at [403, 169] on div "Services Stylist Service Qty Price Disc Total Action [PERSON_NAME] Bheem [PERSO…" at bounding box center [318, 148] width 560 height 85
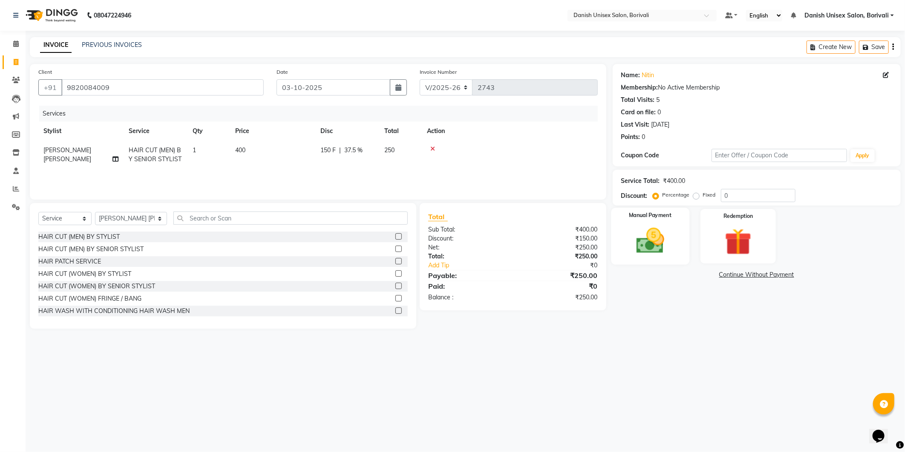
click at [677, 243] on div "Manual Payment" at bounding box center [650, 236] width 78 height 57
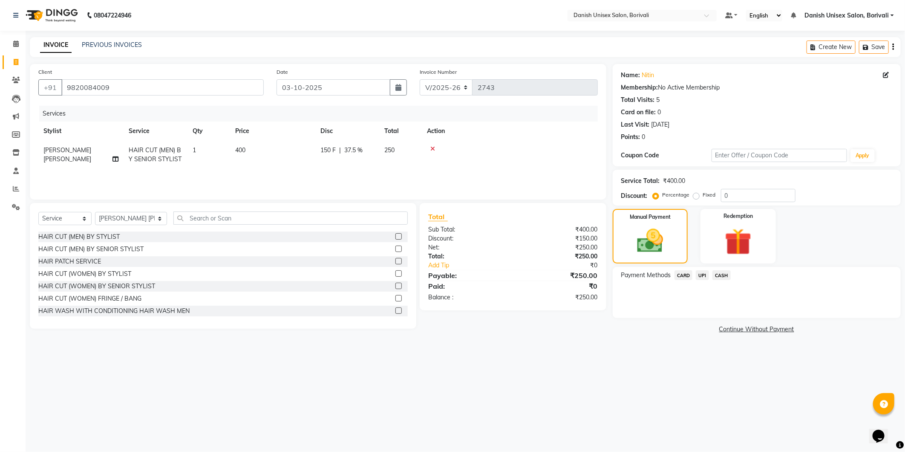
click at [719, 271] on span "CASH" at bounding box center [722, 275] width 18 height 10
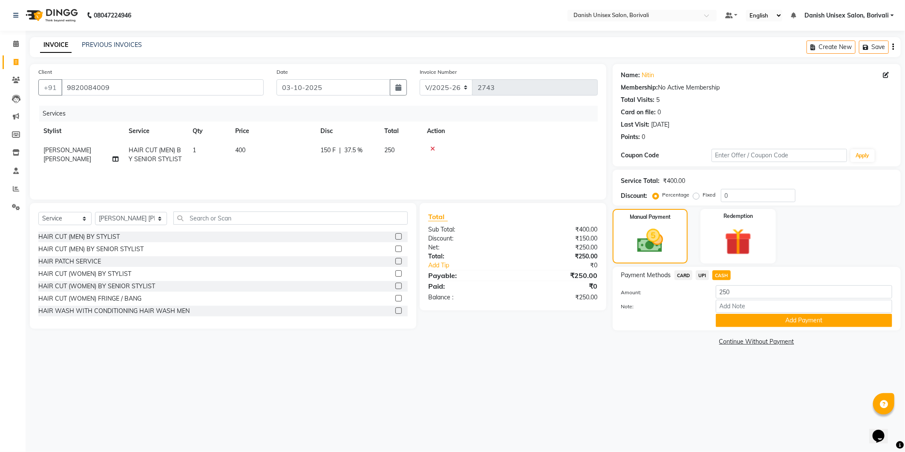
click at [722, 318] on button "Add Payment" at bounding box center [804, 320] width 176 height 13
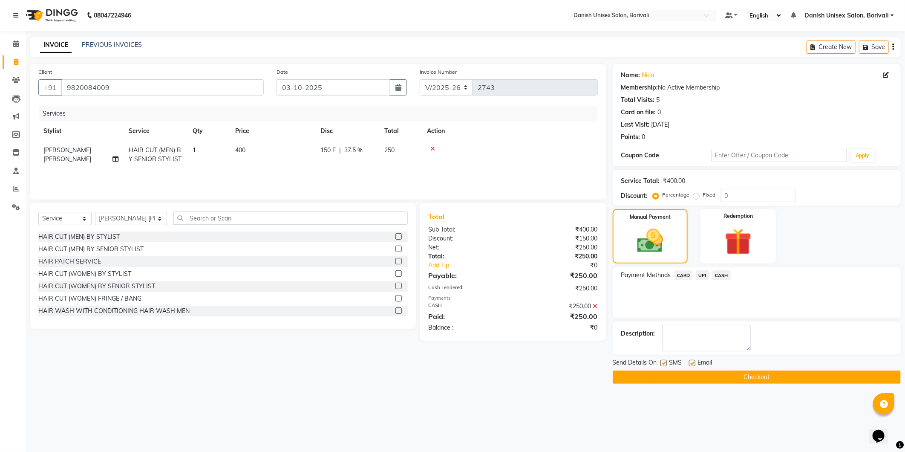
click at [687, 373] on button "Checkout" at bounding box center [757, 376] width 288 height 13
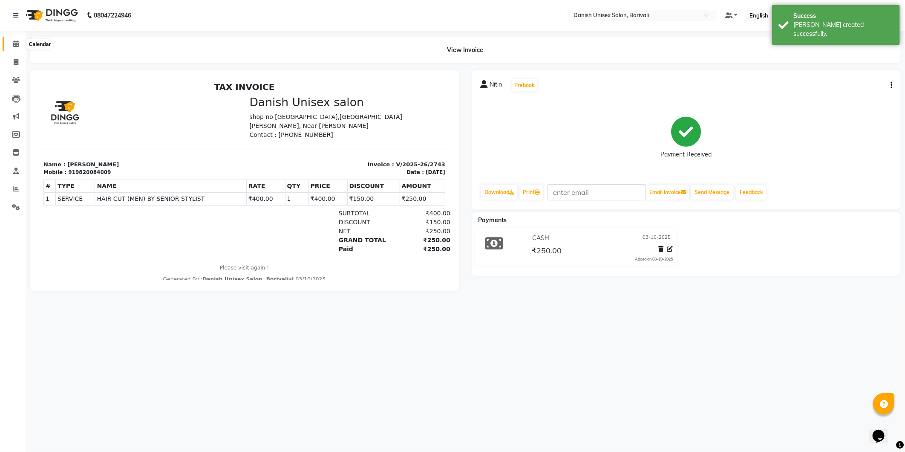
click at [14, 43] on icon at bounding box center [16, 43] width 6 height 6
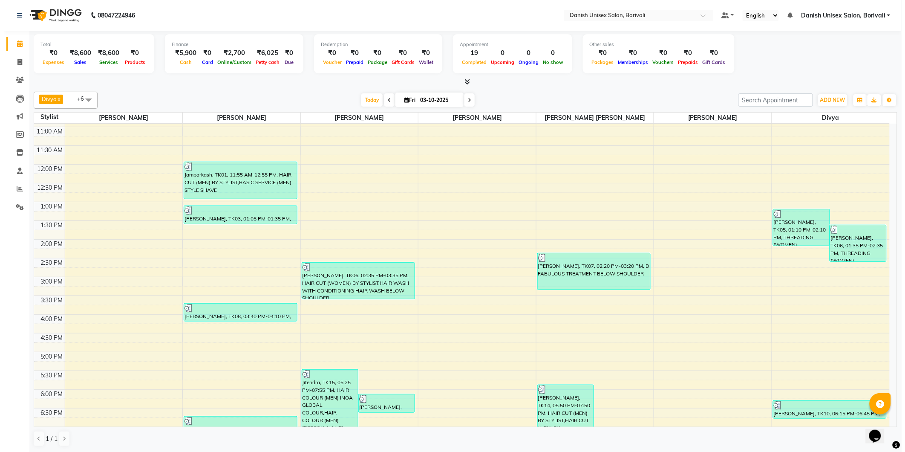
scroll to position [189, 0]
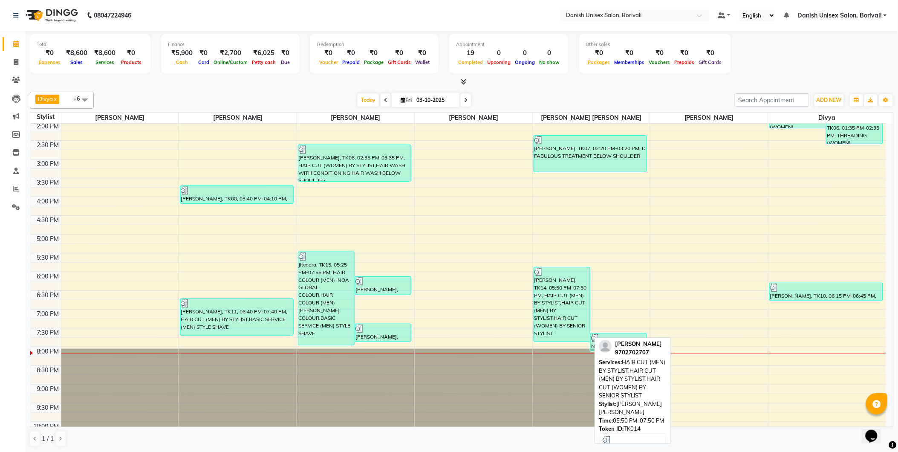
click at [570, 301] on div "[PERSON_NAME], TK14, 05:50 PM-07:50 PM, HAIR CUT (MEN) BY STYLIST,HAIR CUT (MEN…" at bounding box center [562, 304] width 56 height 74
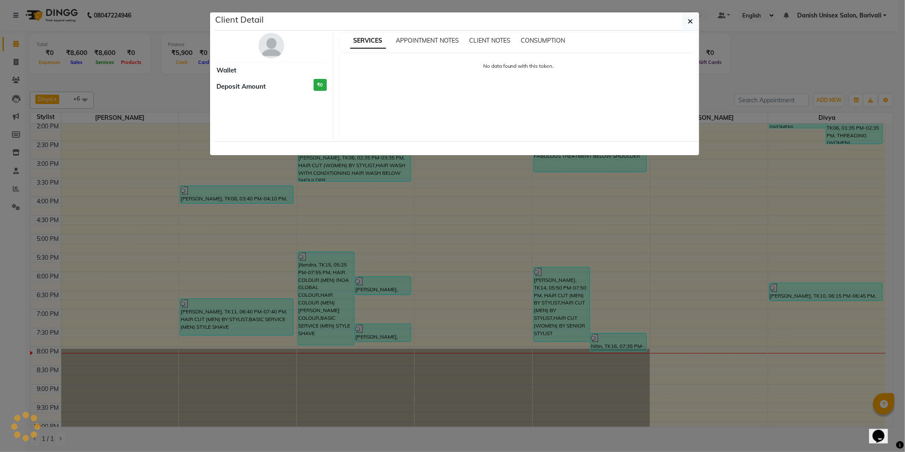
select select "3"
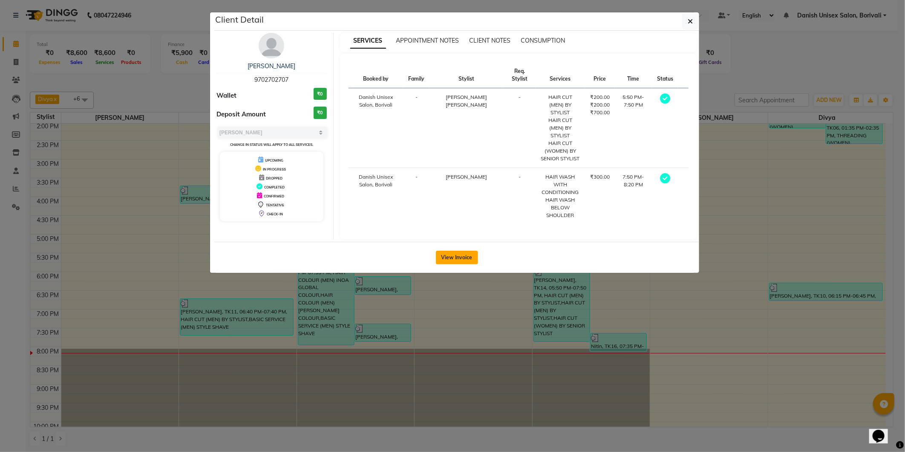
click at [456, 251] on button "View Invoice" at bounding box center [457, 258] width 42 height 14
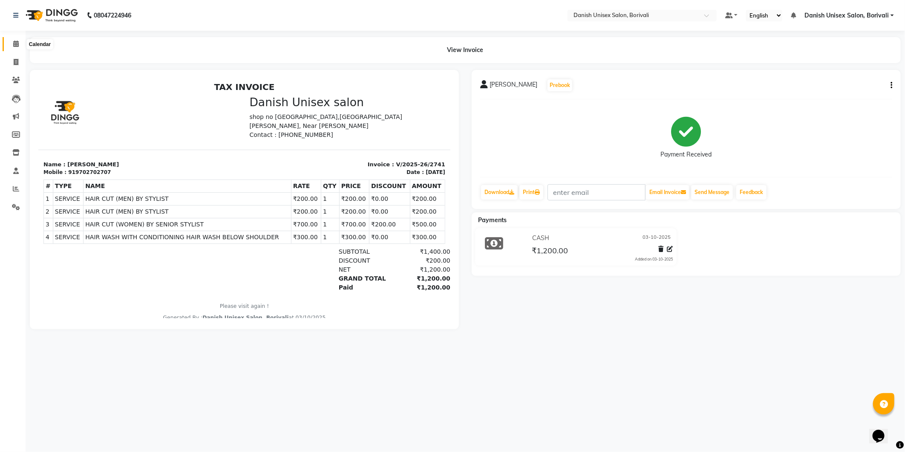
click at [16, 44] on icon at bounding box center [16, 43] width 6 height 6
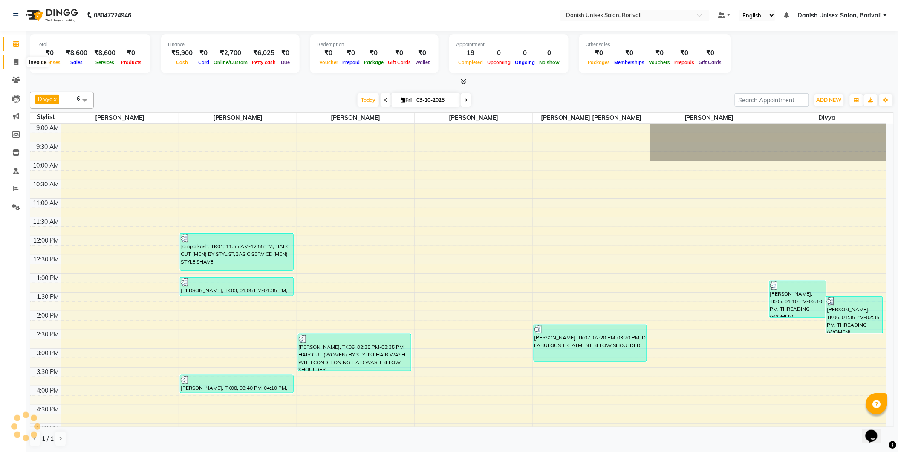
click at [18, 62] on icon at bounding box center [16, 62] width 5 height 6
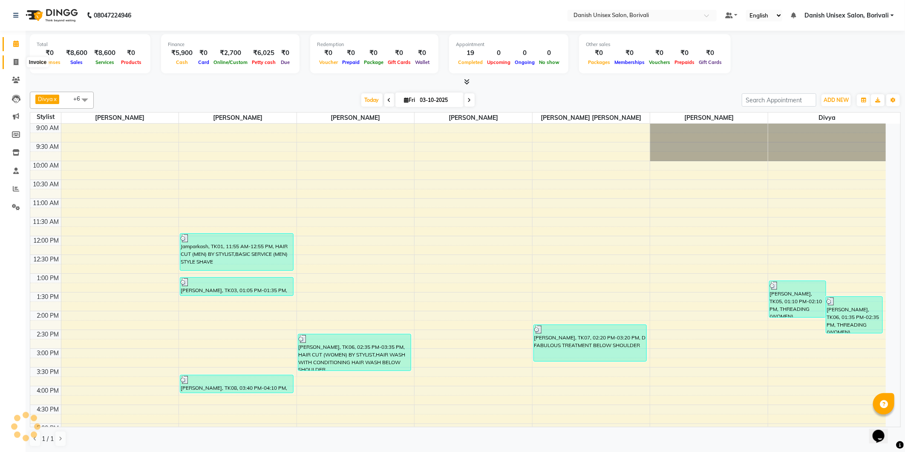
select select "service"
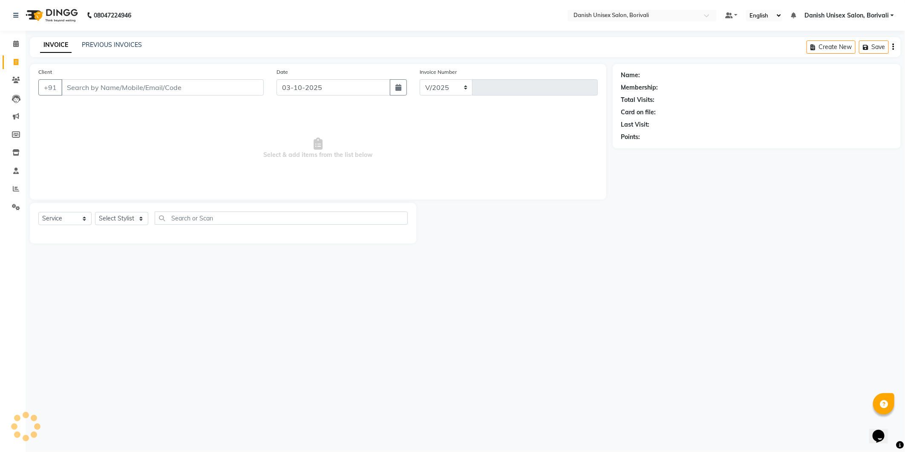
select select "7068"
type input "2744"
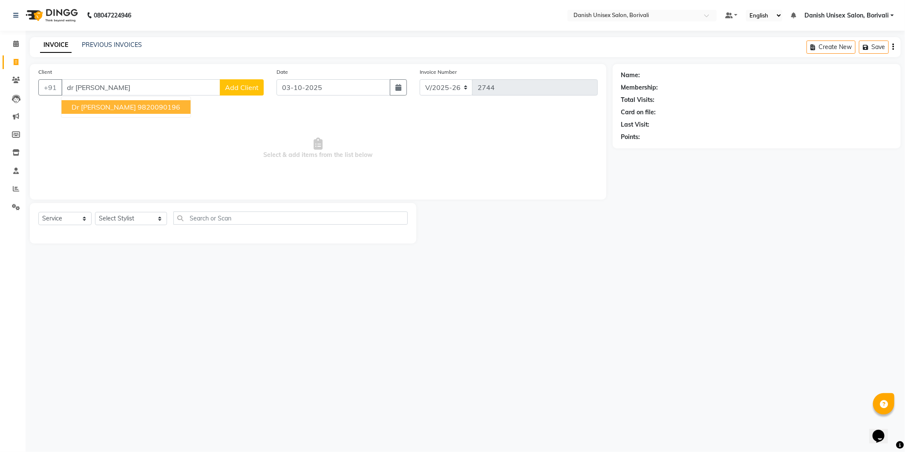
click at [91, 105] on span "Dr [PERSON_NAME]" at bounding box center [104, 107] width 64 height 9
type input "9820090196"
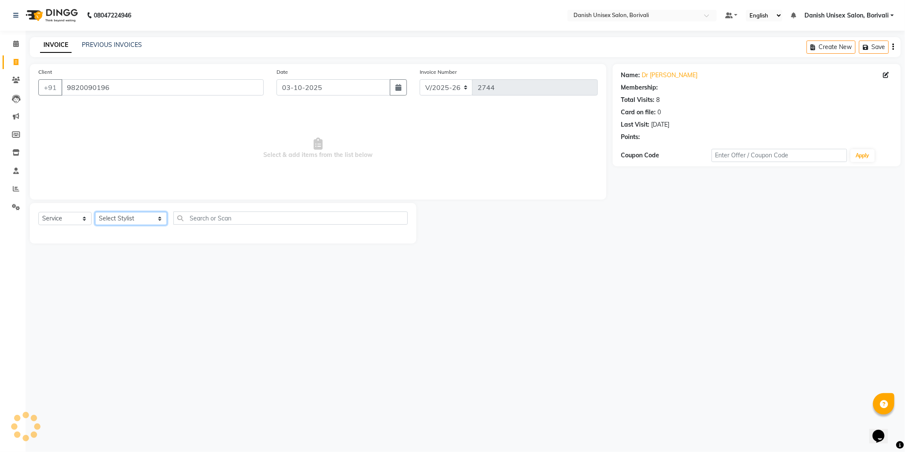
click at [113, 215] on select "Select Stylist [PERSON_NAME] Bheem [PERSON_NAME] Danish Unisex Salon, [PERSON_N…" at bounding box center [131, 218] width 72 height 13
select select "59611"
click at [95, 212] on select "Select Stylist [PERSON_NAME] Bheem [PERSON_NAME] Danish Unisex Salon, [PERSON_N…" at bounding box center [131, 218] width 72 height 13
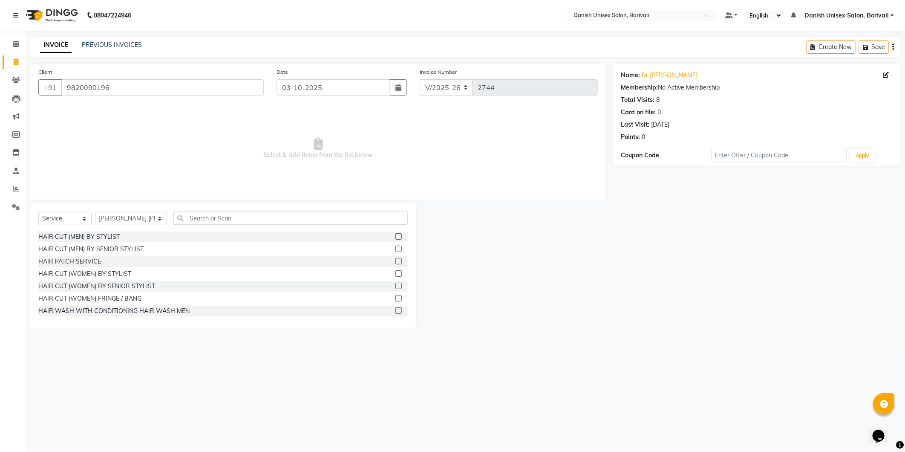
click at [396, 250] on label at bounding box center [399, 249] width 6 height 6
click at [396, 250] on input "checkbox" at bounding box center [399, 249] width 6 height 6
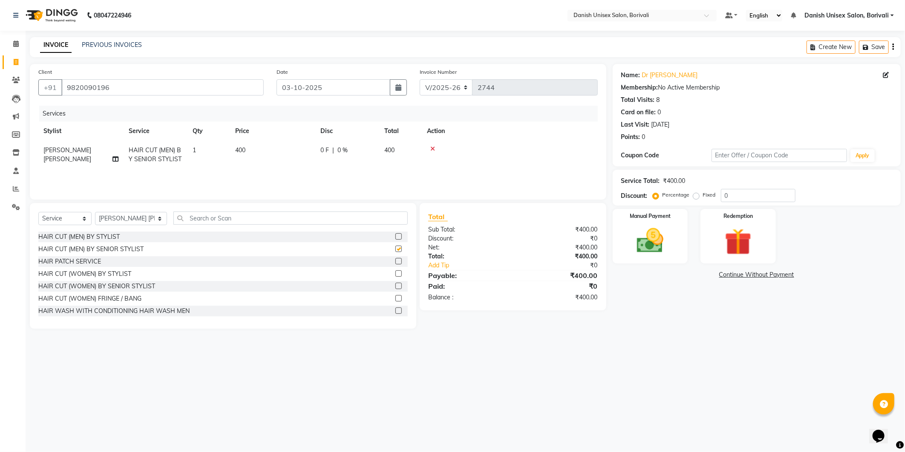
checkbox input "false"
click at [232, 222] on input "text" at bounding box center [291, 217] width 234 height 13
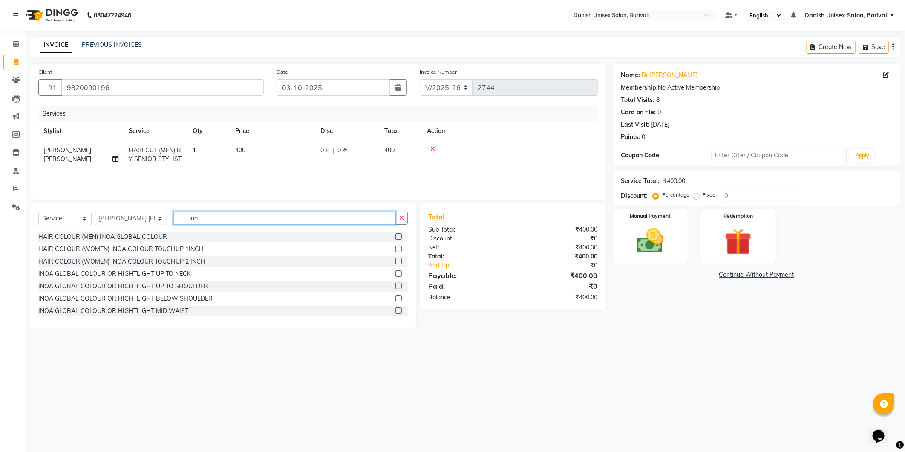
type input "ino"
click at [396, 233] on label at bounding box center [399, 236] width 6 height 6
click at [396, 234] on input "checkbox" at bounding box center [399, 237] width 6 height 6
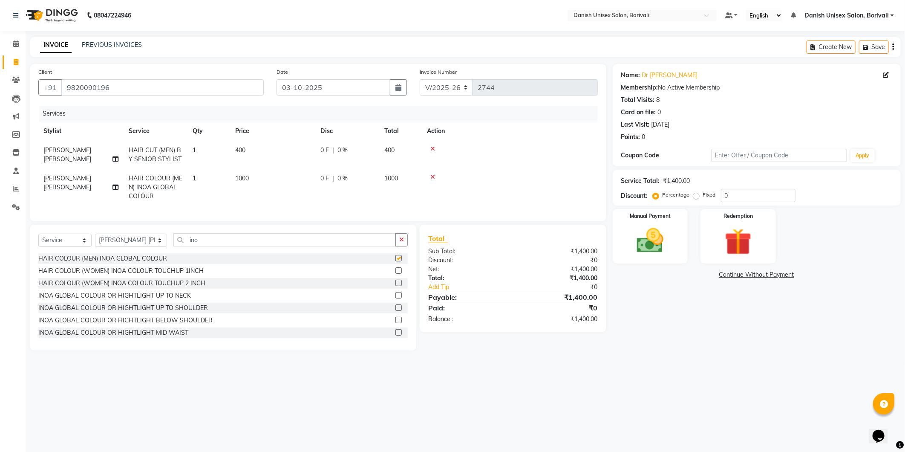
checkbox input "false"
click at [381, 148] on td "400" at bounding box center [400, 155] width 43 height 28
select select "59611"
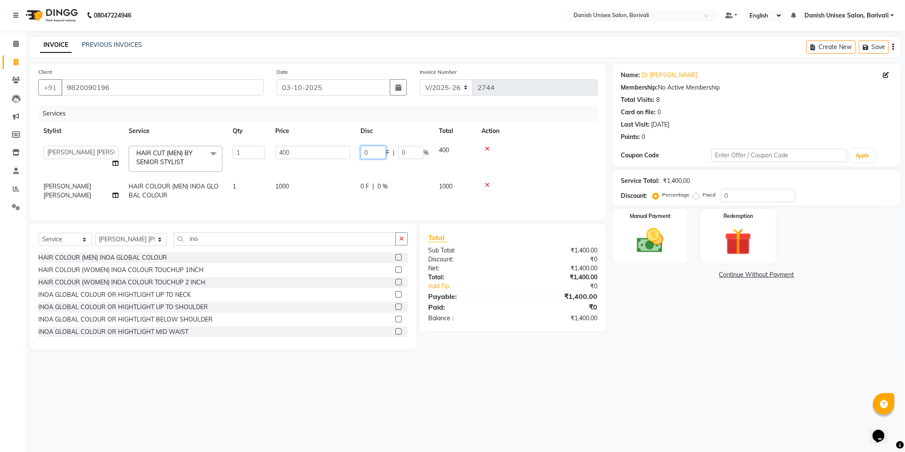
click at [361, 151] on input "0" at bounding box center [374, 152] width 26 height 13
type input "150"
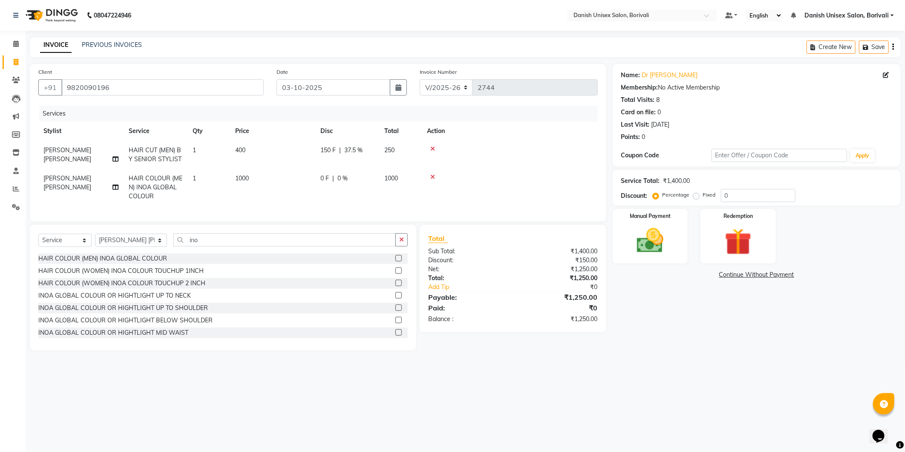
click at [430, 176] on tbody "[PERSON_NAME] [PERSON_NAME] HAIR CUT (MEN) BY SENIOR STYLIST 1 400 150 F | 37.5…" at bounding box center [318, 173] width 560 height 65
click at [384, 184] on td "1000" at bounding box center [400, 187] width 43 height 37
select select "59611"
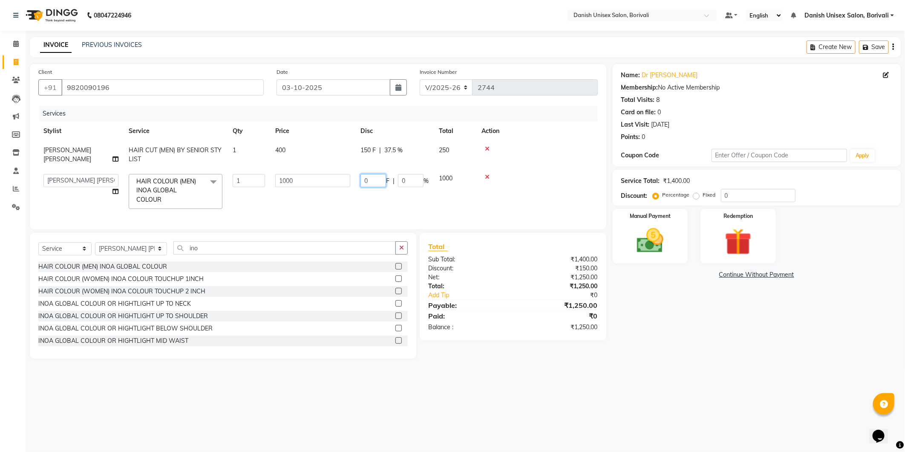
click at [362, 180] on input "0" at bounding box center [374, 180] width 26 height 13
type input "800"
click at [388, 211] on div "Services Stylist Service Qty Price Disc Total Action [PERSON_NAME] [PERSON_NAME…" at bounding box center [318, 163] width 560 height 115
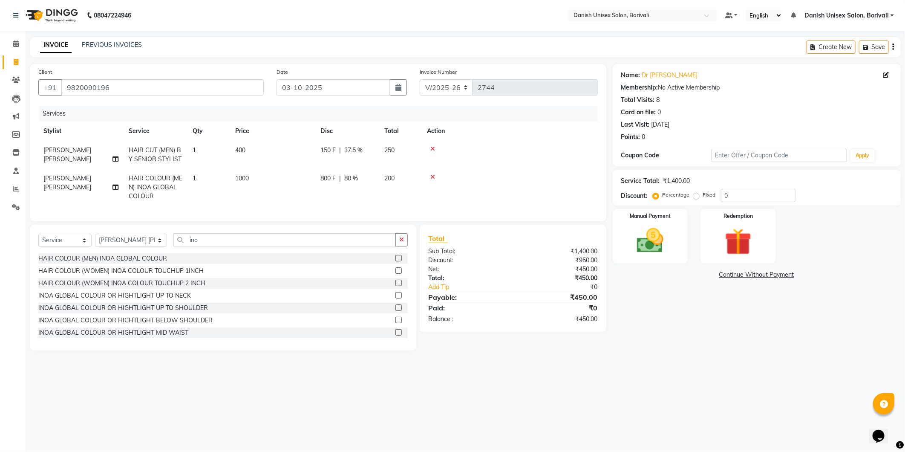
click at [377, 175] on td "800 F | 80 %" at bounding box center [347, 187] width 64 height 37
select select "59611"
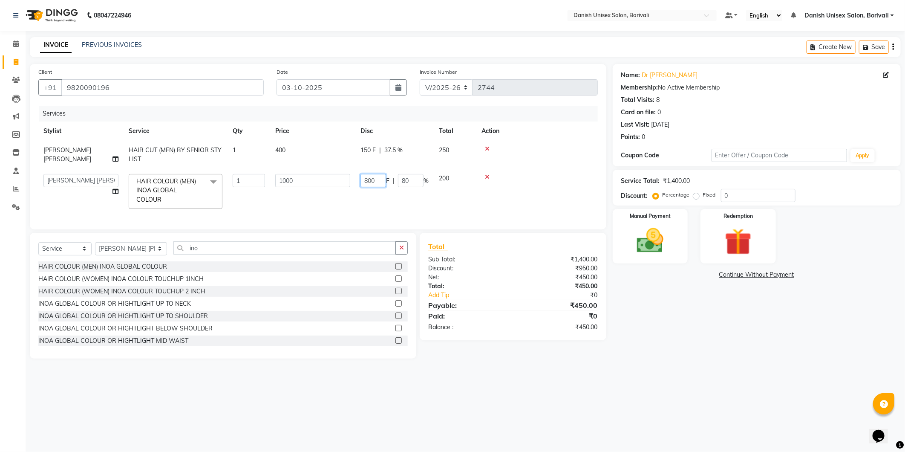
click at [369, 180] on input "800" at bounding box center [374, 180] width 26 height 13
type input "200"
click at [395, 198] on tr "[PERSON_NAME] Bheem [PERSON_NAME] Danish Unisex Salon, Borivali [PERSON_NAME] […" at bounding box center [318, 191] width 560 height 45
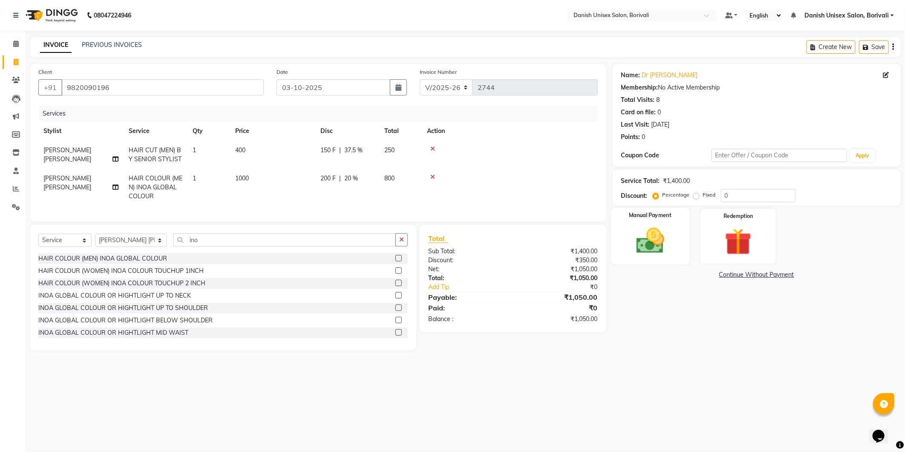
click at [657, 258] on div "Manual Payment" at bounding box center [650, 236] width 78 height 57
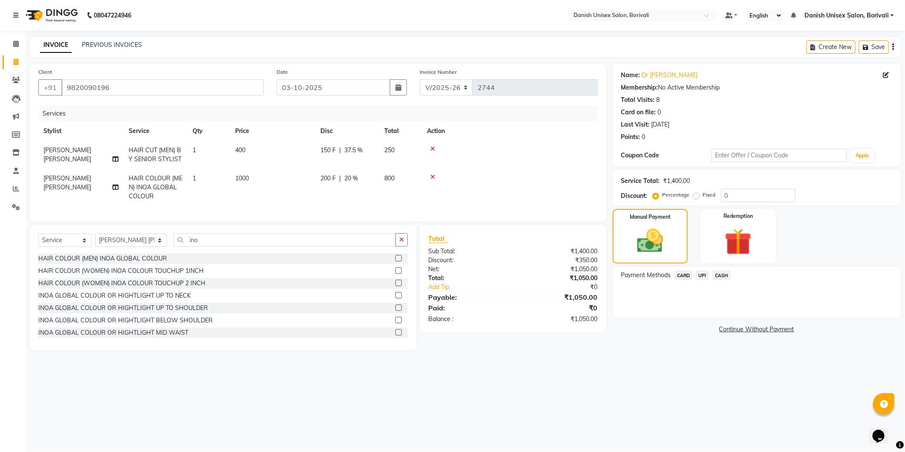
click at [723, 275] on span "CASH" at bounding box center [722, 275] width 18 height 10
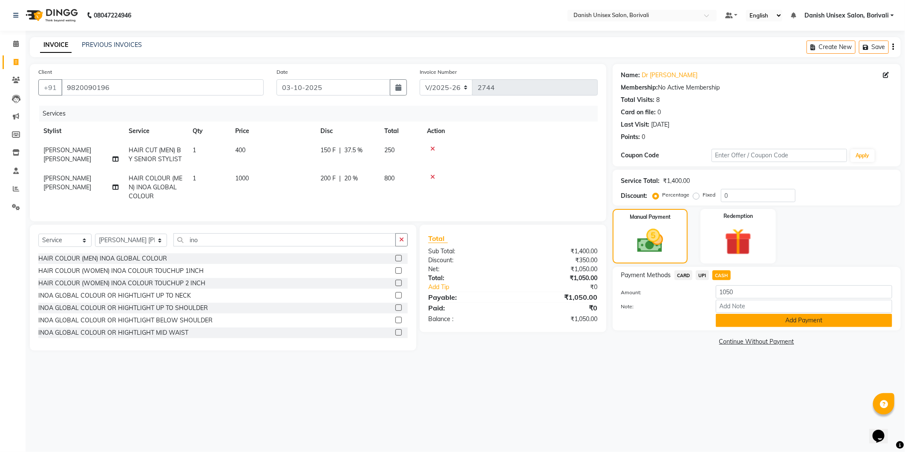
click at [729, 326] on button "Add Payment" at bounding box center [804, 320] width 176 height 13
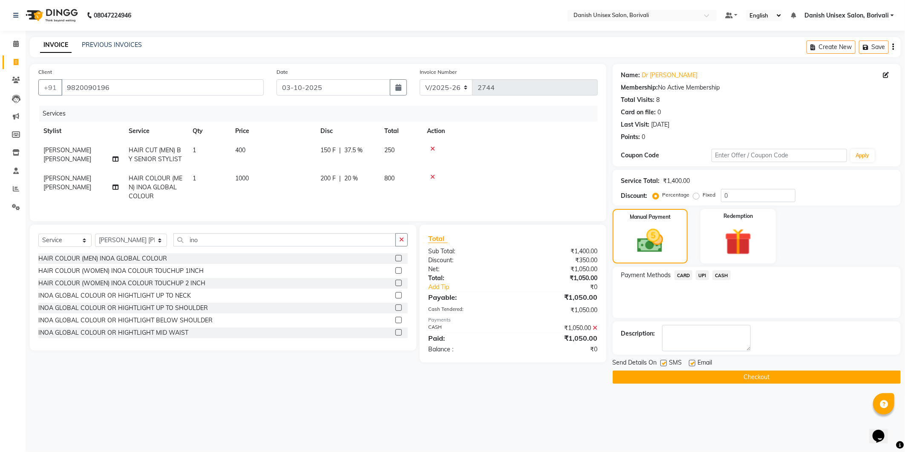
click at [709, 381] on button "Checkout" at bounding box center [757, 376] width 288 height 13
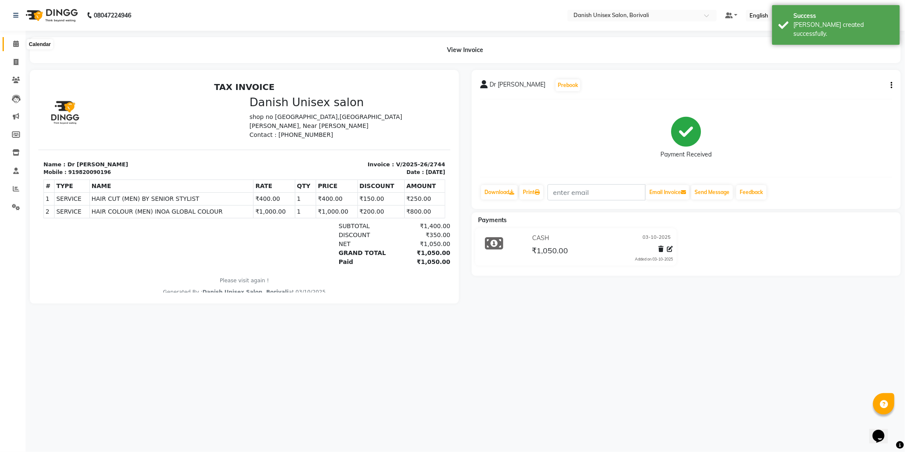
click at [16, 41] on icon at bounding box center [16, 43] width 6 height 6
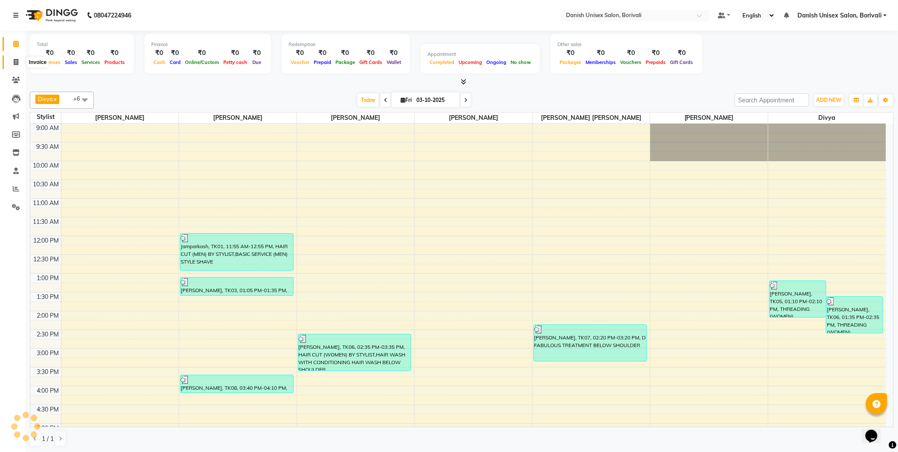
click at [17, 60] on icon at bounding box center [16, 62] width 5 height 6
select select "service"
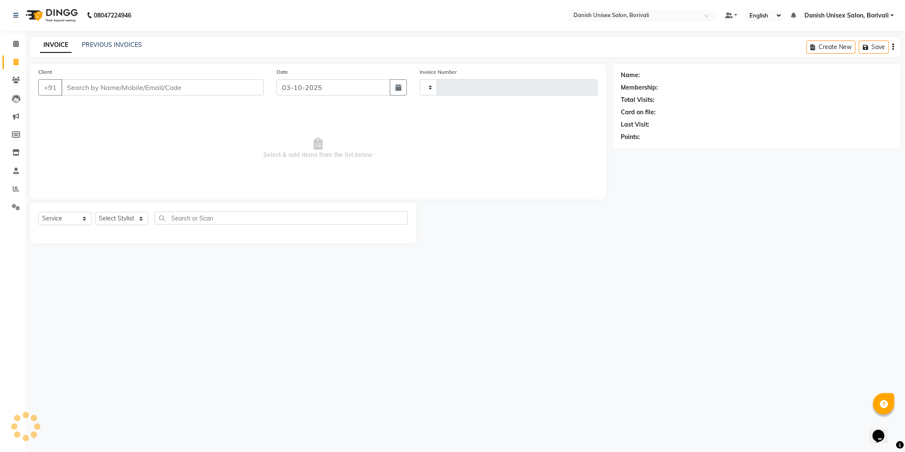
type input "2745"
select select "7068"
click at [16, 41] on icon at bounding box center [16, 43] width 6 height 6
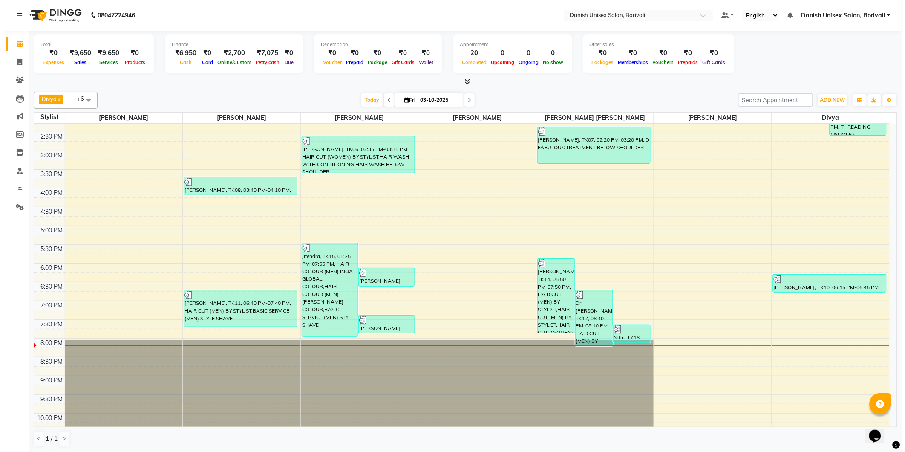
scroll to position [261, 0]
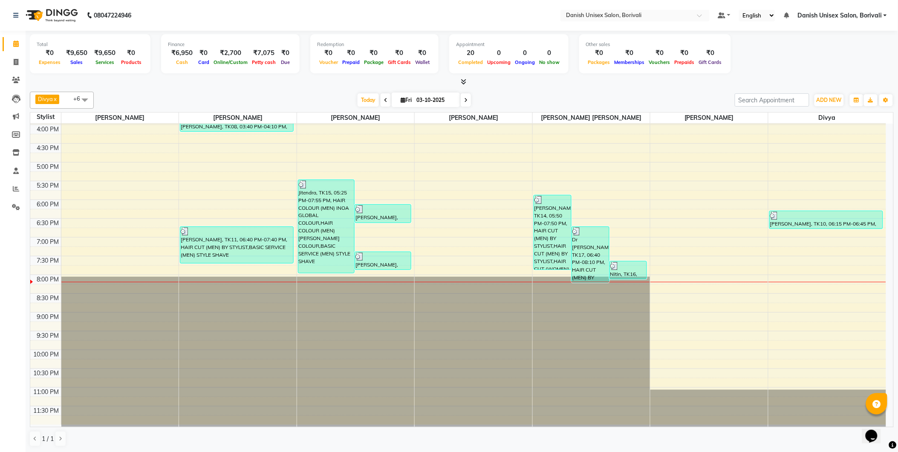
click at [885, 15] on link "Danish Unisex Salon, Borivali" at bounding box center [843, 15] width 90 height 9
click at [859, 61] on link "Sign out" at bounding box center [843, 58] width 78 height 13
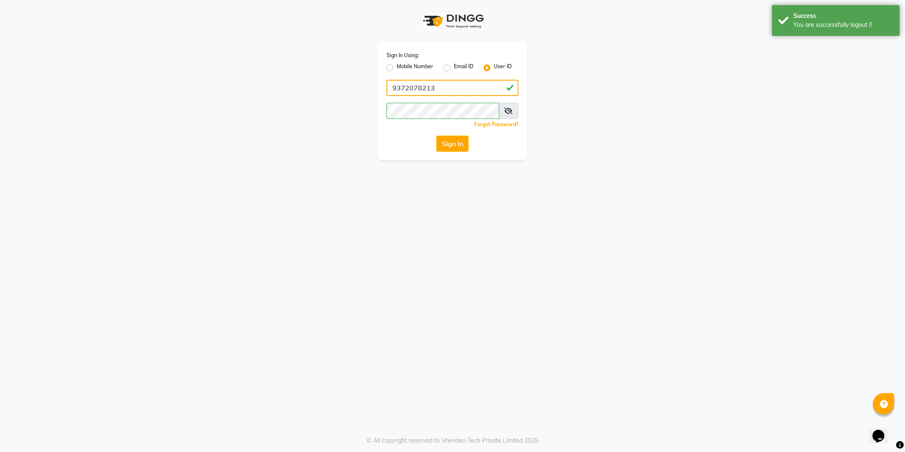
click at [461, 86] on input "9372078213" at bounding box center [453, 88] width 132 height 16
type input "[PERSON_NAME]"
click at [450, 143] on button "Sign In" at bounding box center [453, 144] width 32 height 16
